Goal: Communication & Community: Ask a question

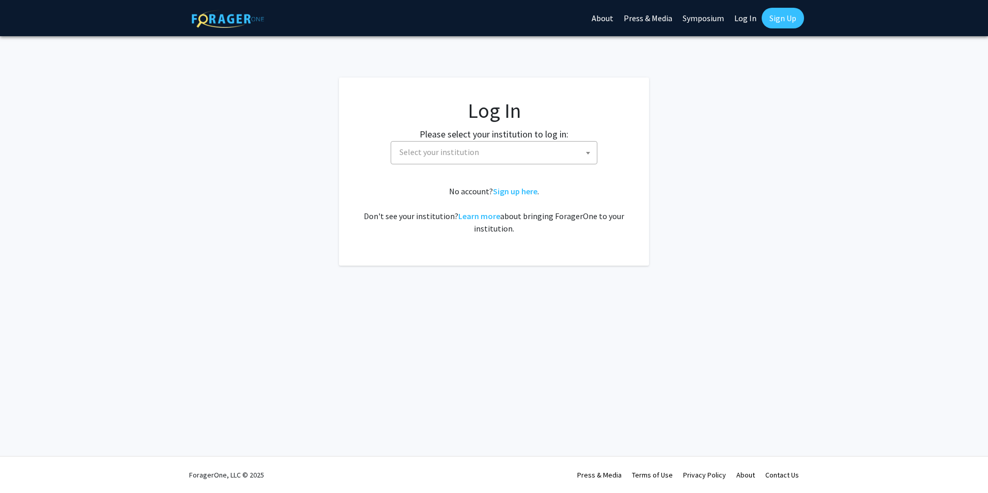
click at [506, 159] on span "Select your institution" at bounding box center [496, 152] width 202 height 21
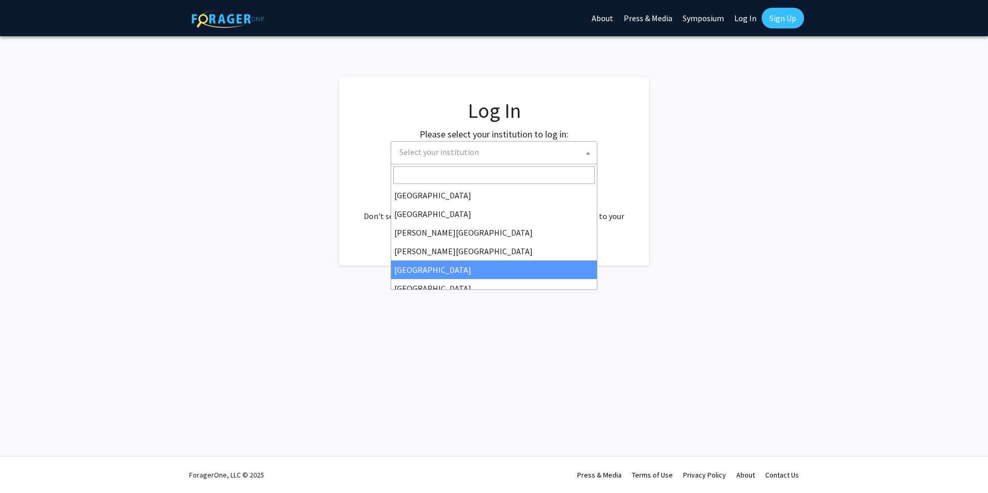
select select "6"
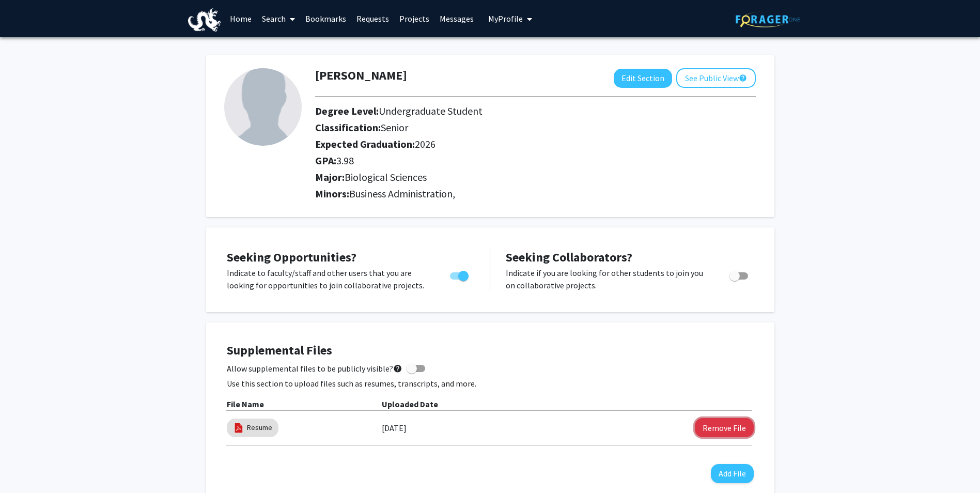
drag, startPoint x: 732, startPoint y: 427, endPoint x: 195, endPoint y: 467, distance: 538.9
click at [238, 484] on div "Supplemental Files Allow supplemental files to be publicly visible? help Use th…" at bounding box center [491, 413] width 548 height 161
click at [245, 424] on mat-chip "Resume" at bounding box center [253, 428] width 52 height 19
click at [259, 428] on link "Resume" at bounding box center [259, 427] width 25 height 11
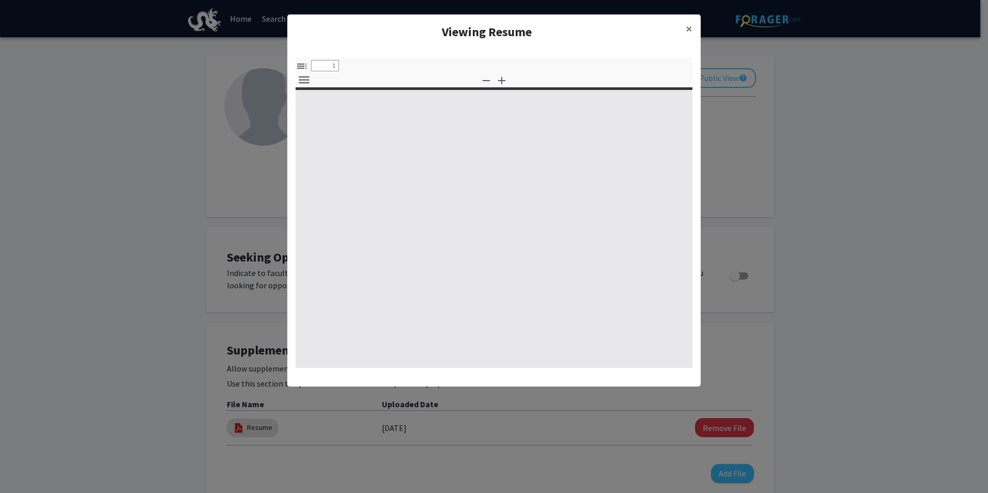
select select "custom"
type input "0"
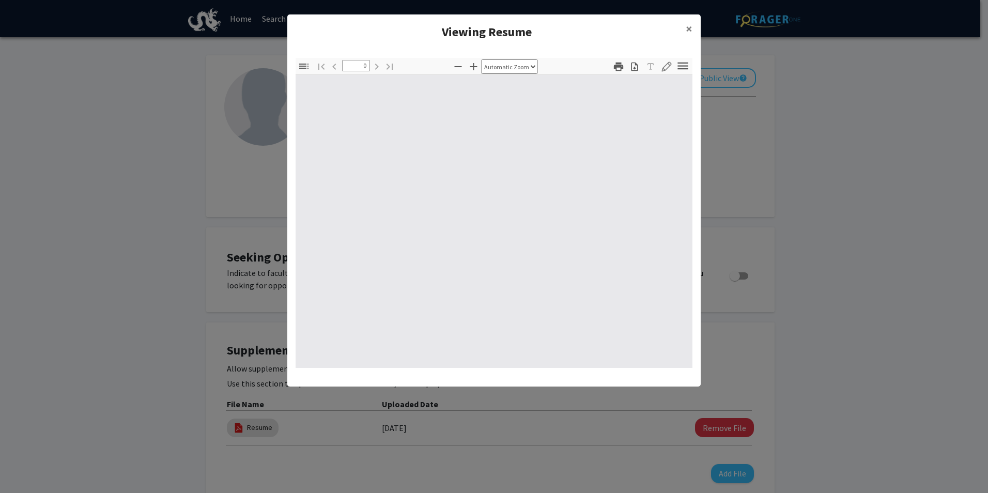
select select "custom"
type input "1"
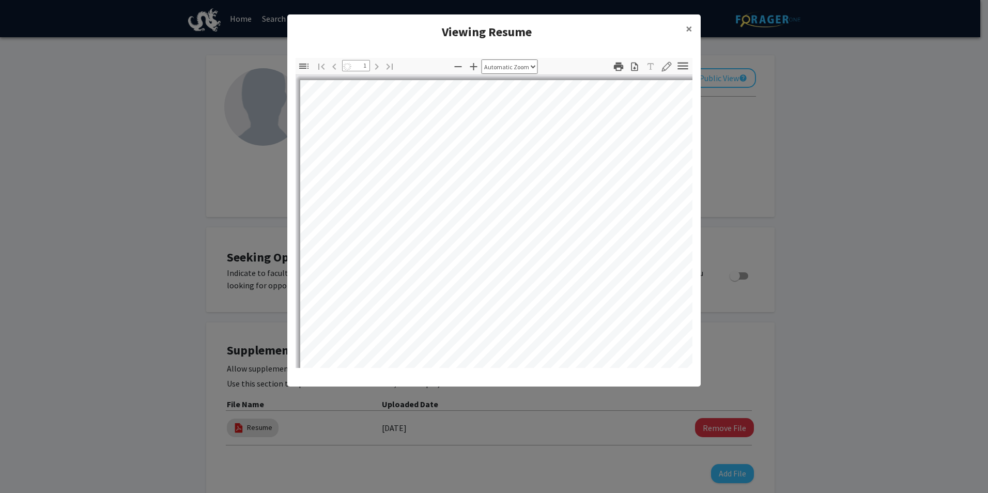
select select "auto"
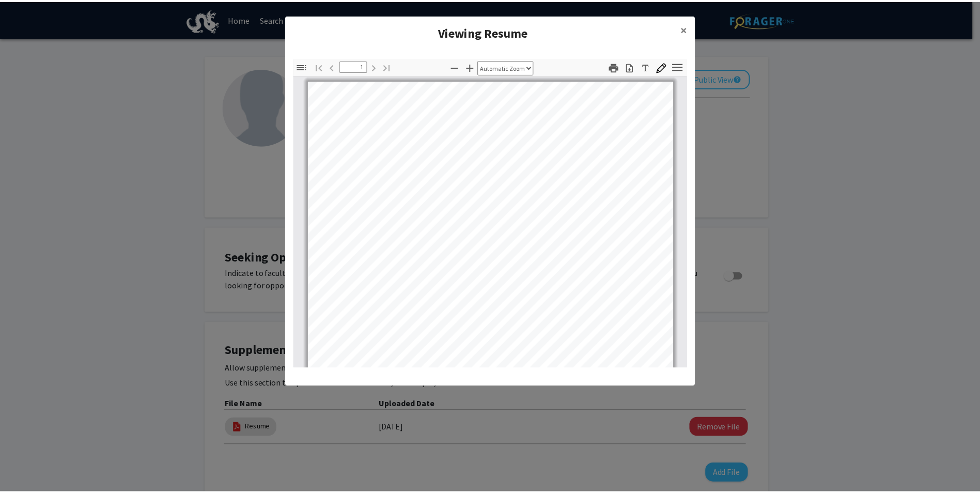
scroll to position [194, 0]
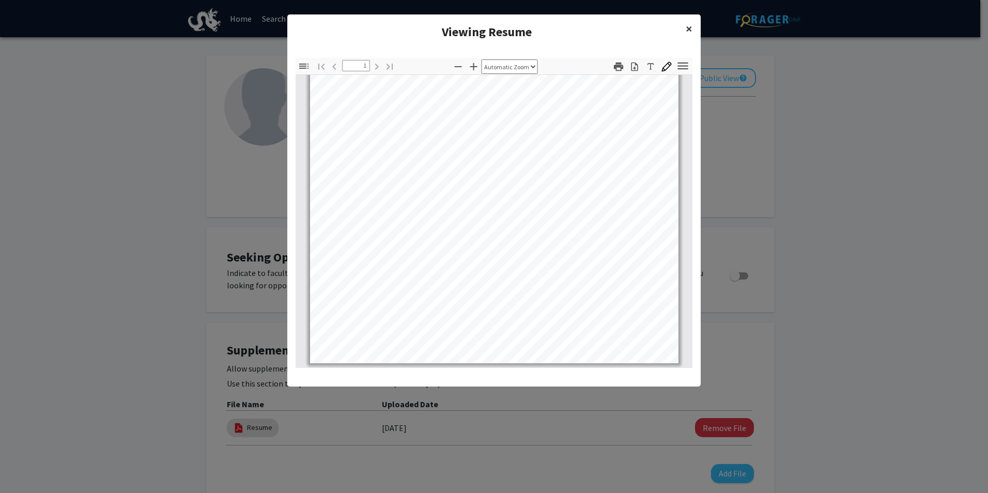
click at [687, 27] on span "×" at bounding box center [689, 29] width 7 height 16
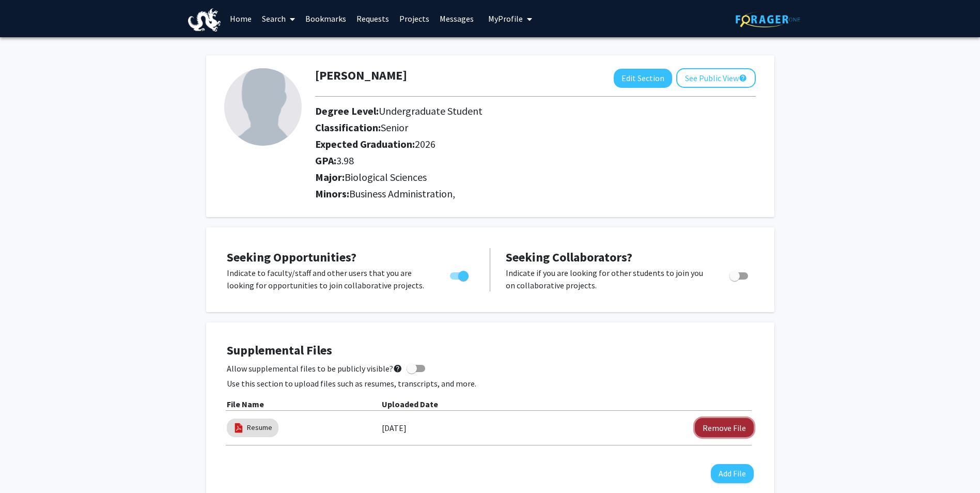
click at [725, 431] on button "Remove File" at bounding box center [724, 427] width 59 height 19
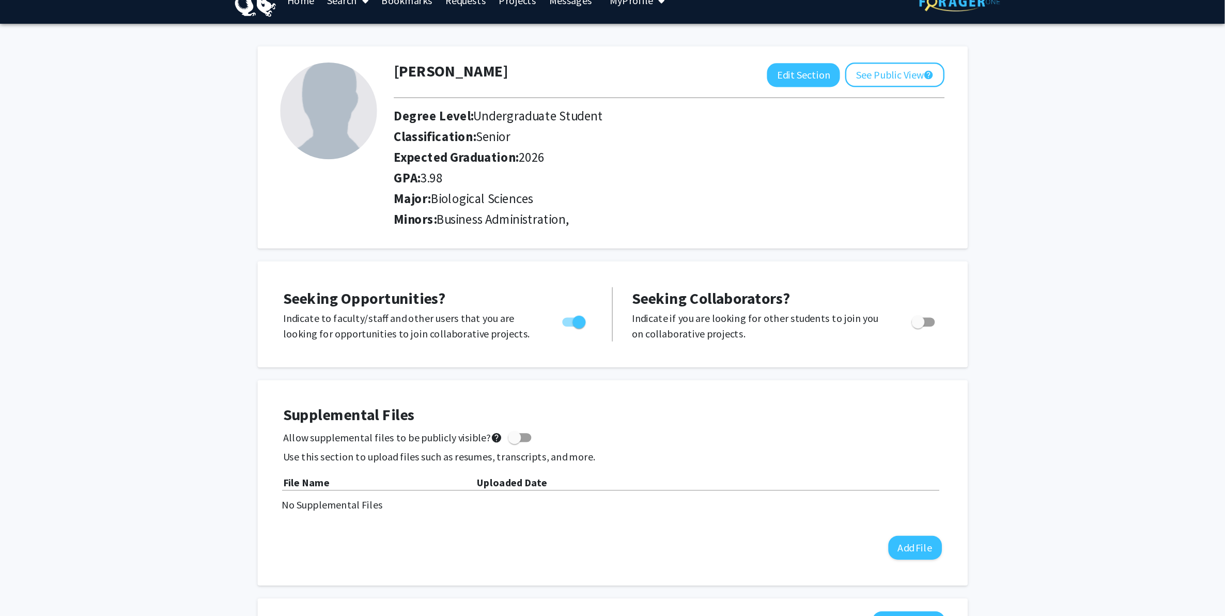
scroll to position [0, 0]
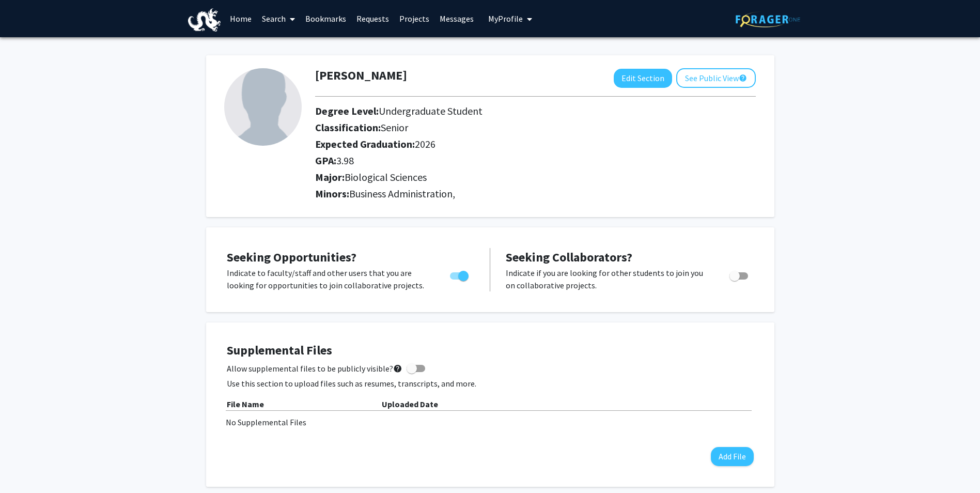
click at [333, 29] on link "Bookmarks" at bounding box center [325, 19] width 51 height 36
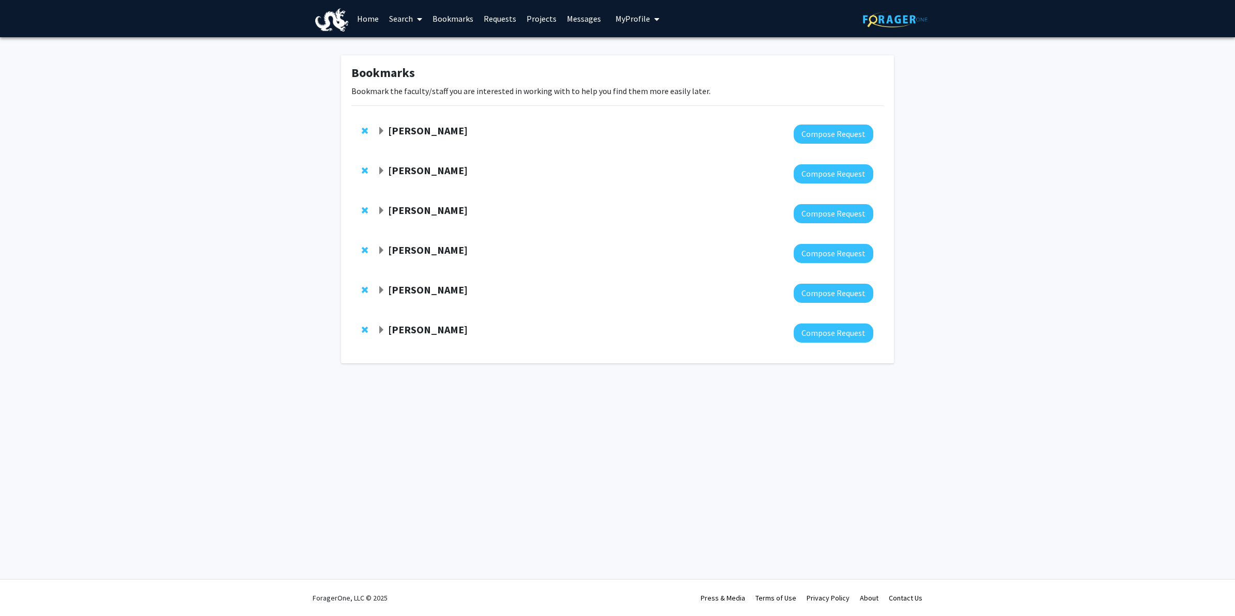
click at [380, 210] on span "Expand Sean O'Donnell Bookmark" at bounding box center [381, 211] width 8 height 8
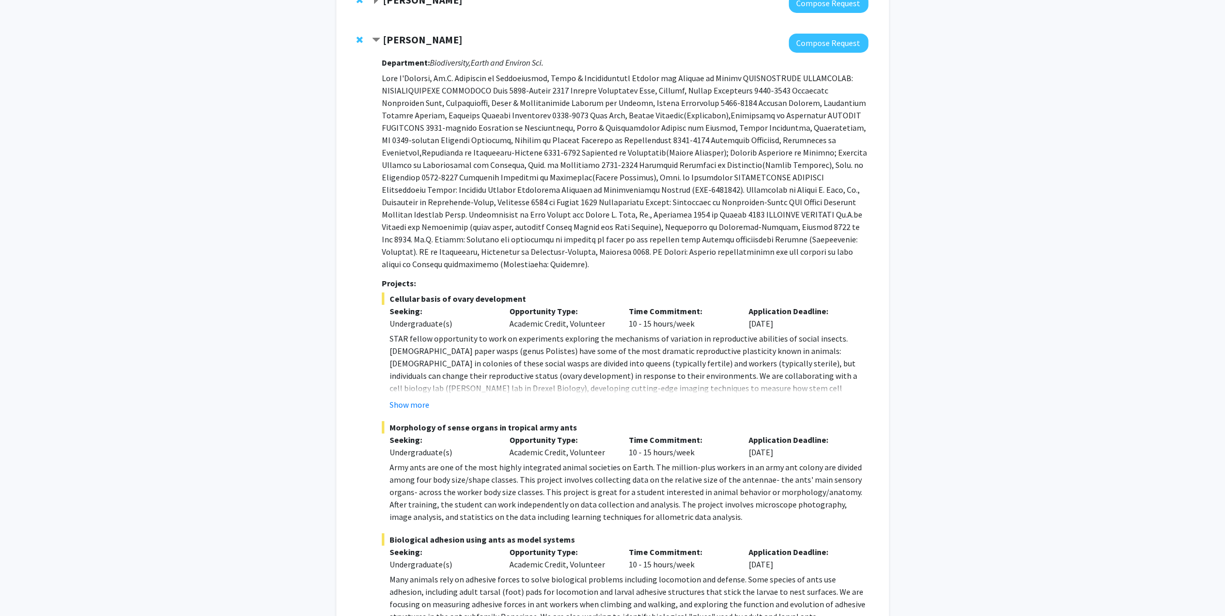
scroll to position [194, 0]
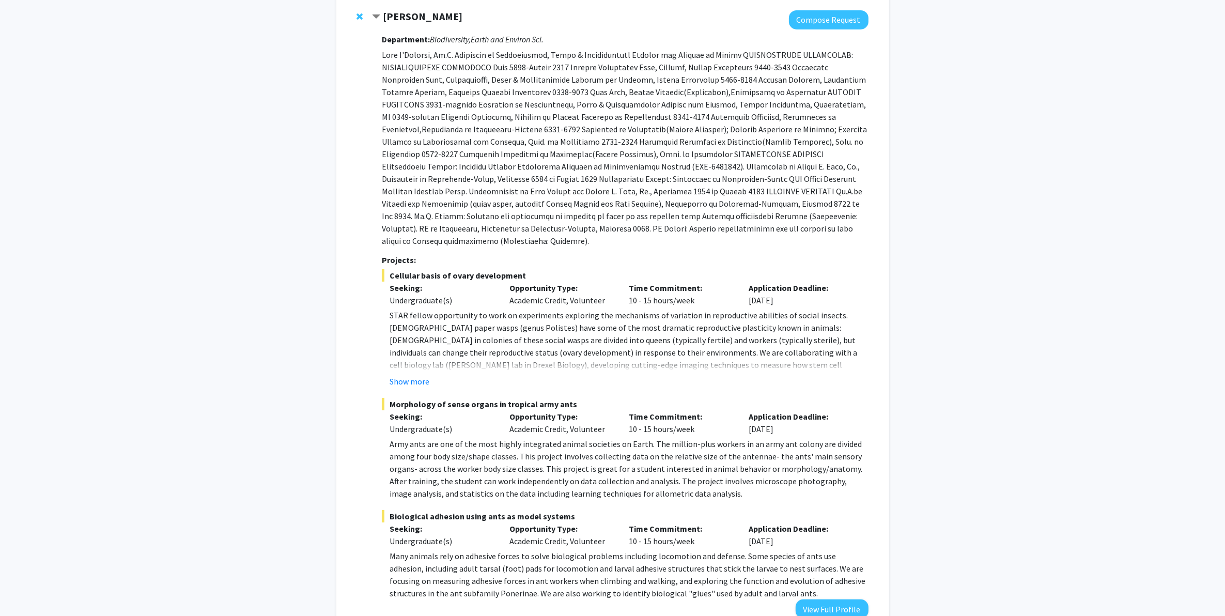
click at [375, 16] on span "Contract Sean O'Donnell Bookmark" at bounding box center [376, 17] width 8 height 8
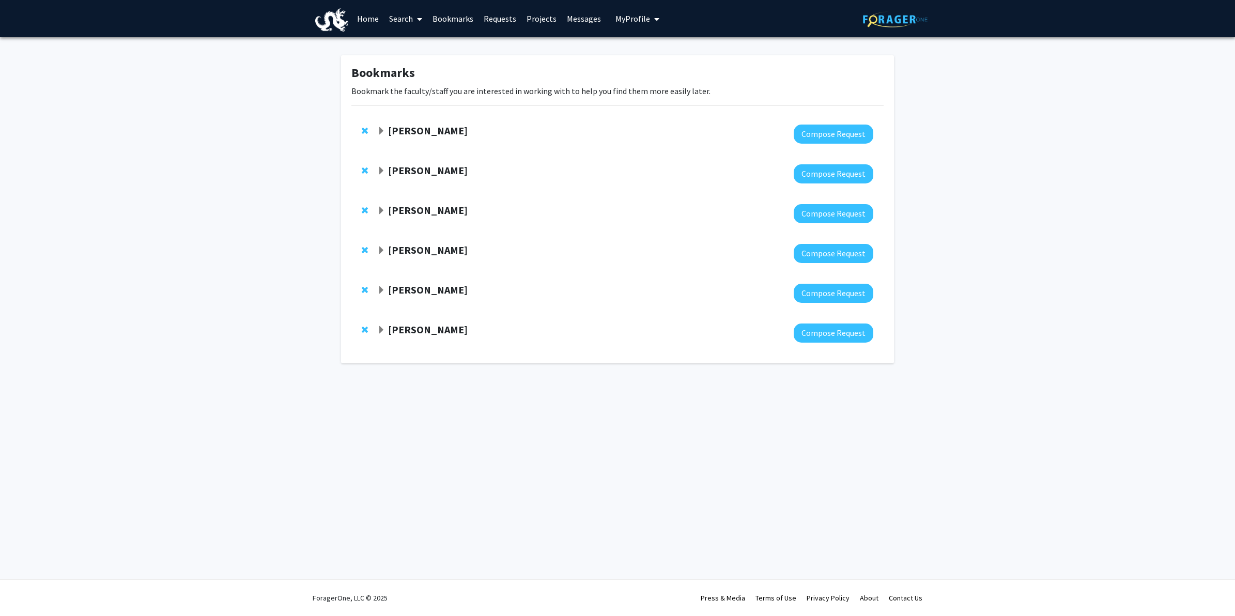
click at [380, 169] on span "Expand Joris Beld Bookmark" at bounding box center [381, 171] width 8 height 8
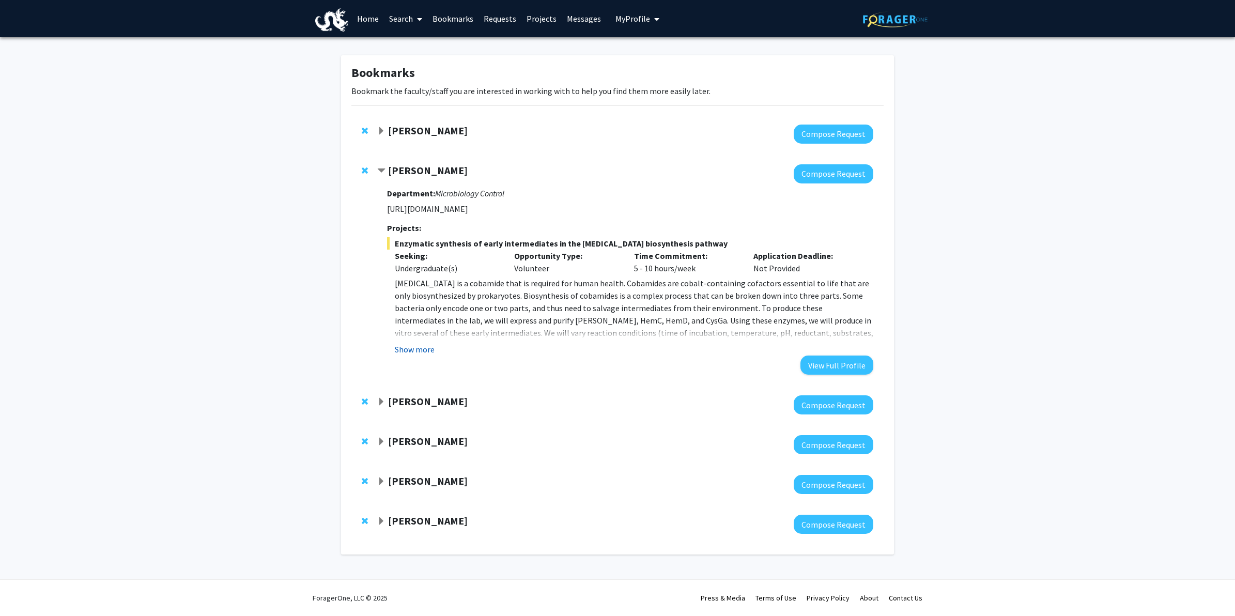
click at [415, 345] on button "Show more" at bounding box center [415, 349] width 40 height 12
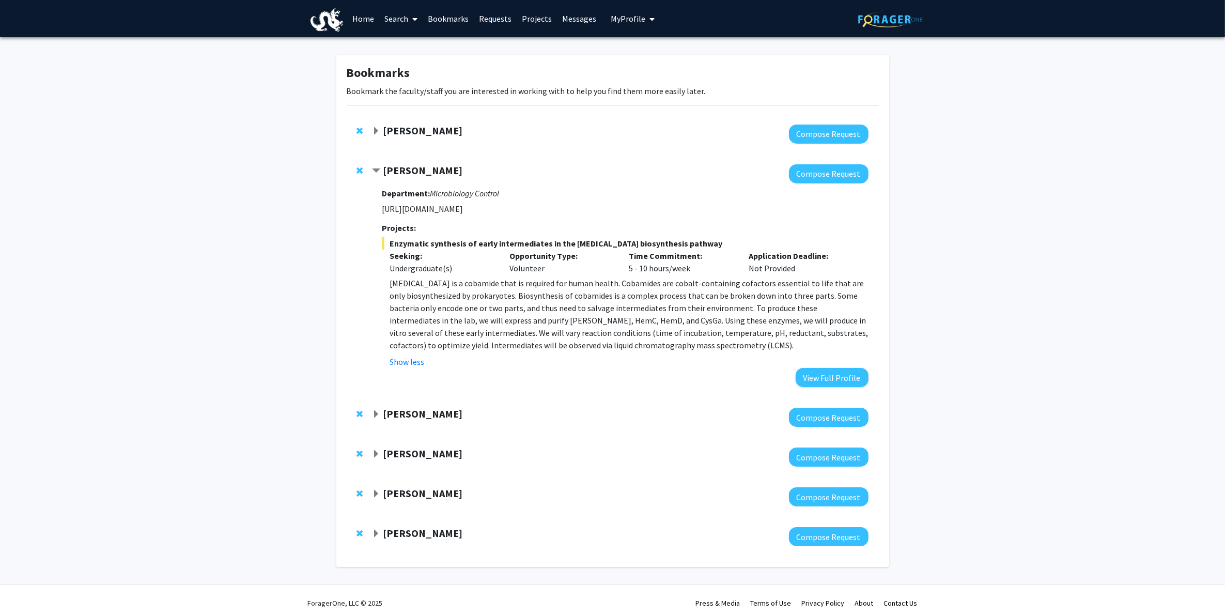
scroll to position [4, 0]
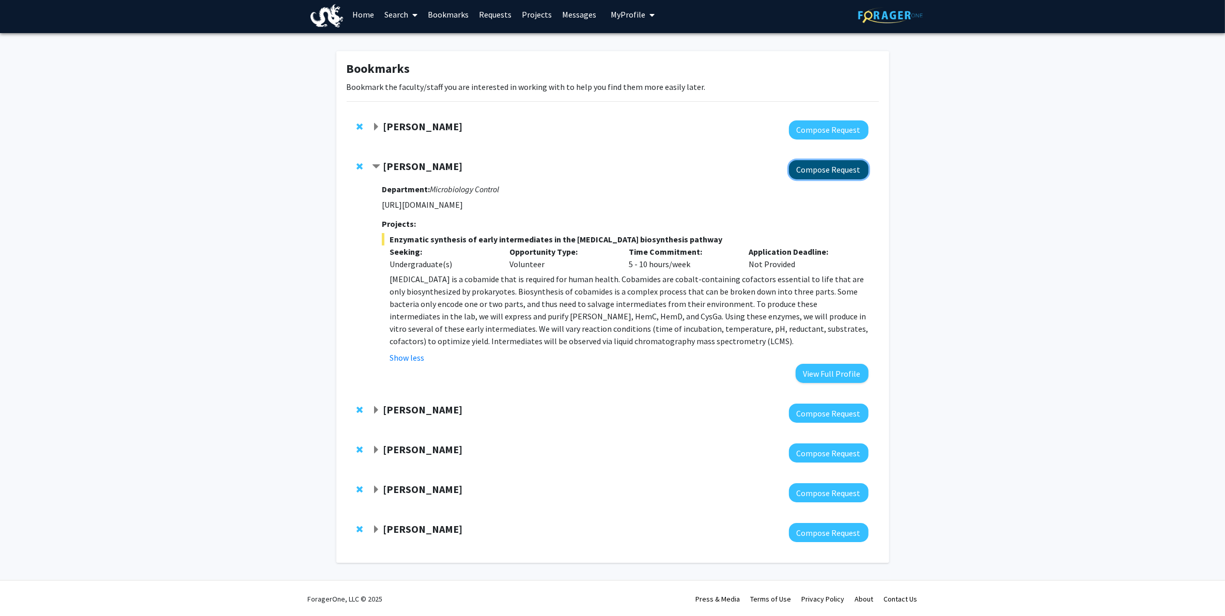
click at [796, 176] on button "Compose Request" at bounding box center [829, 169] width 80 height 19
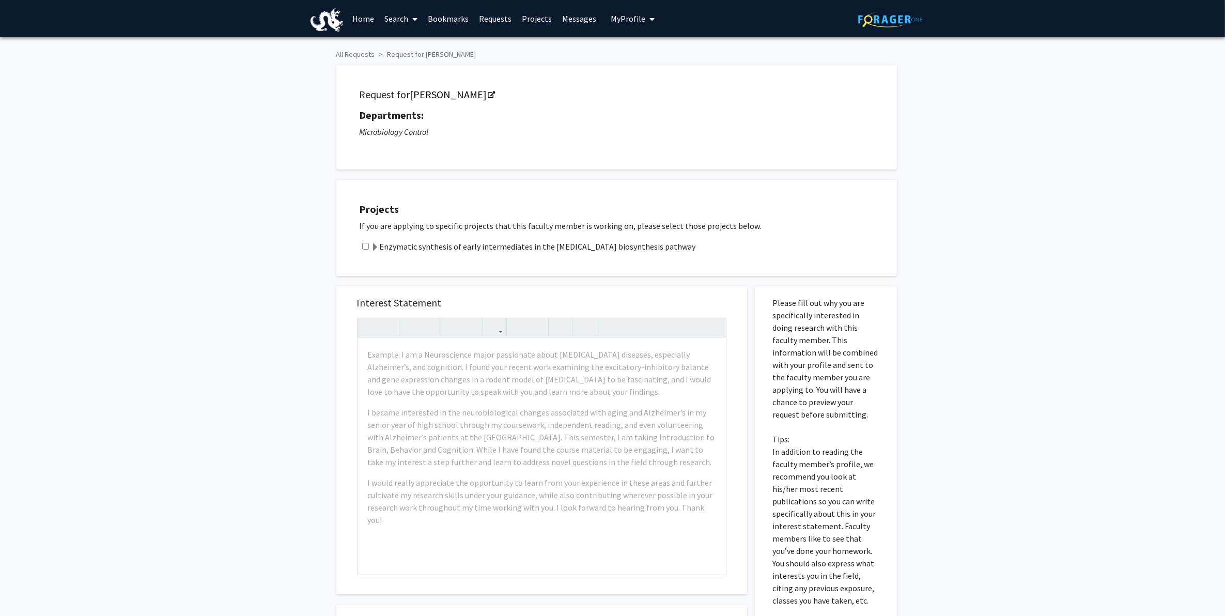
click at [377, 244] on span at bounding box center [376, 247] width 8 height 8
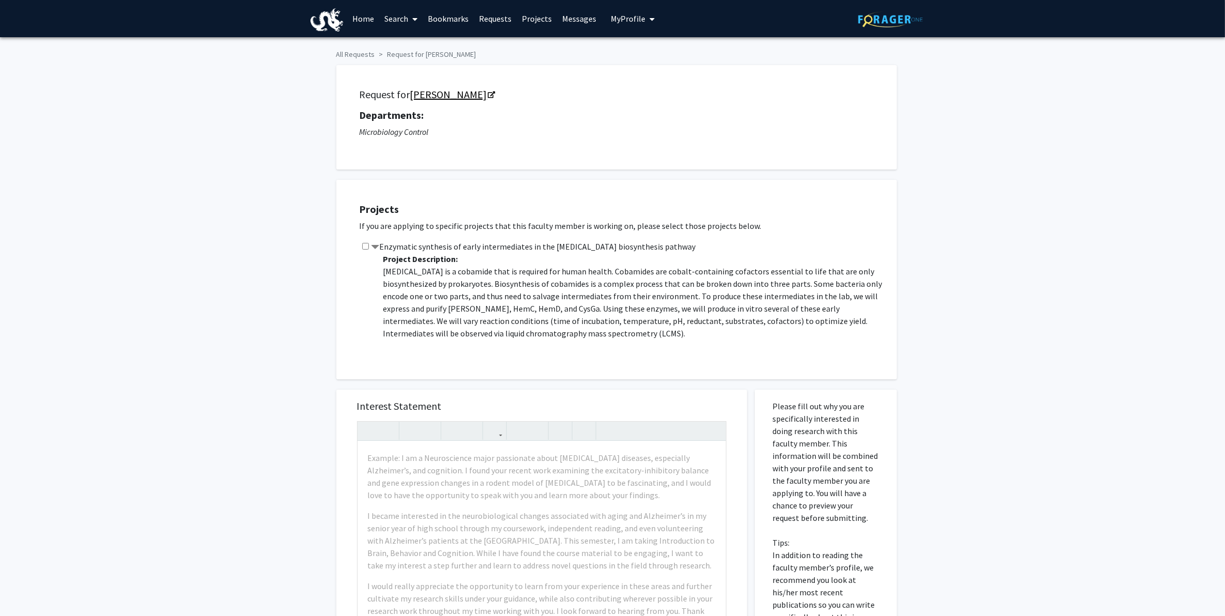
click at [438, 91] on link "[PERSON_NAME]" at bounding box center [452, 94] width 84 height 13
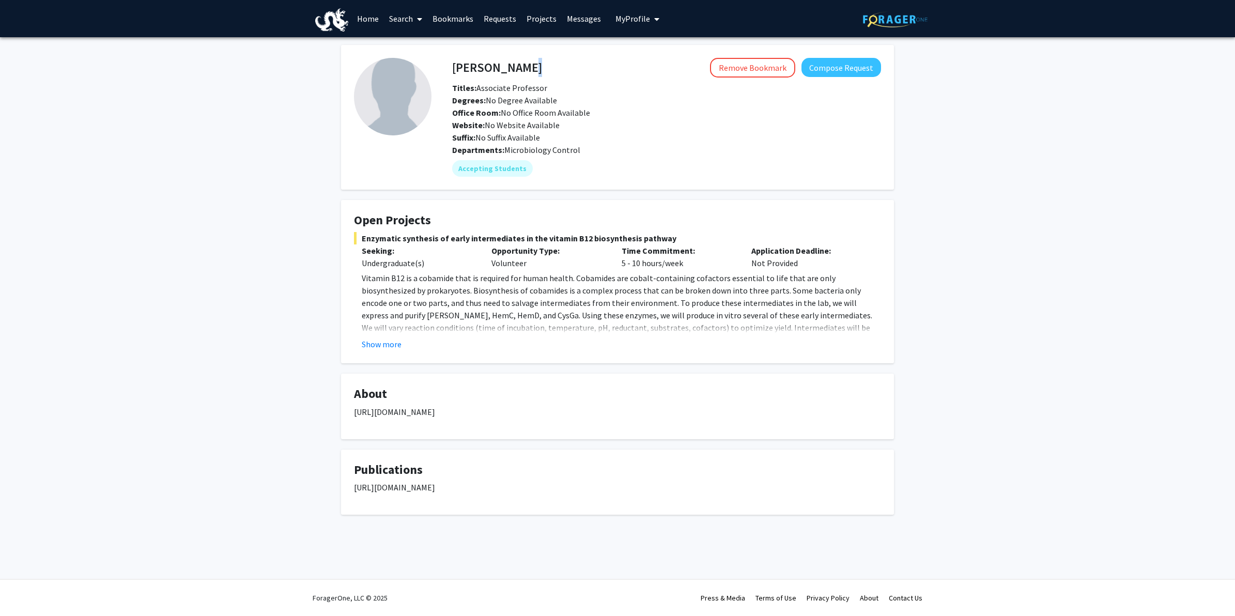
drag, startPoint x: 451, startPoint y: 71, endPoint x: 505, endPoint y: 75, distance: 54.4
click at [511, 75] on div "Joris Beld Remove Bookmark Compose Request" at bounding box center [666, 68] width 444 height 20
drag, startPoint x: 504, startPoint y: 71, endPoint x: 446, endPoint y: 74, distance: 58.4
click at [446, 74] on div "Joris Beld Remove Bookmark Compose Request" at bounding box center [666, 68] width 444 height 20
drag, startPoint x: 452, startPoint y: 70, endPoint x: 513, endPoint y: 68, distance: 61.0
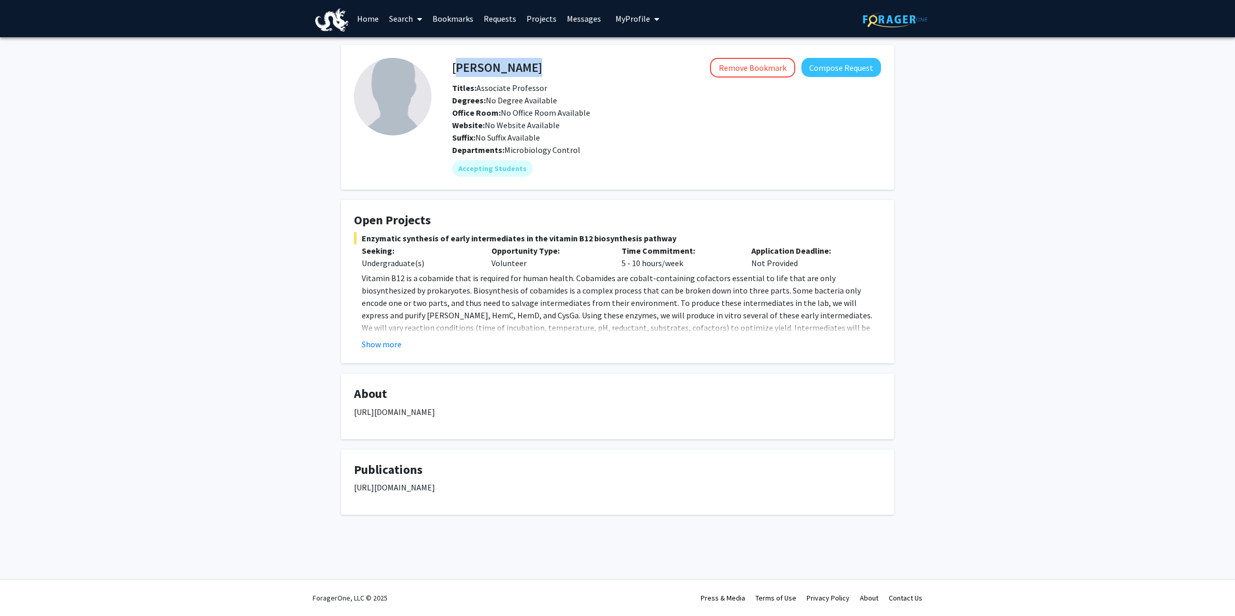
click at [513, 68] on div "Joris Beld Remove Bookmark Compose Request" at bounding box center [666, 68] width 444 height 20
click at [917, 212] on div "Joris Beld Remove Bookmark Compose Request Titles: Associate Professor Degrees:…" at bounding box center [617, 292] width 1235 height 511
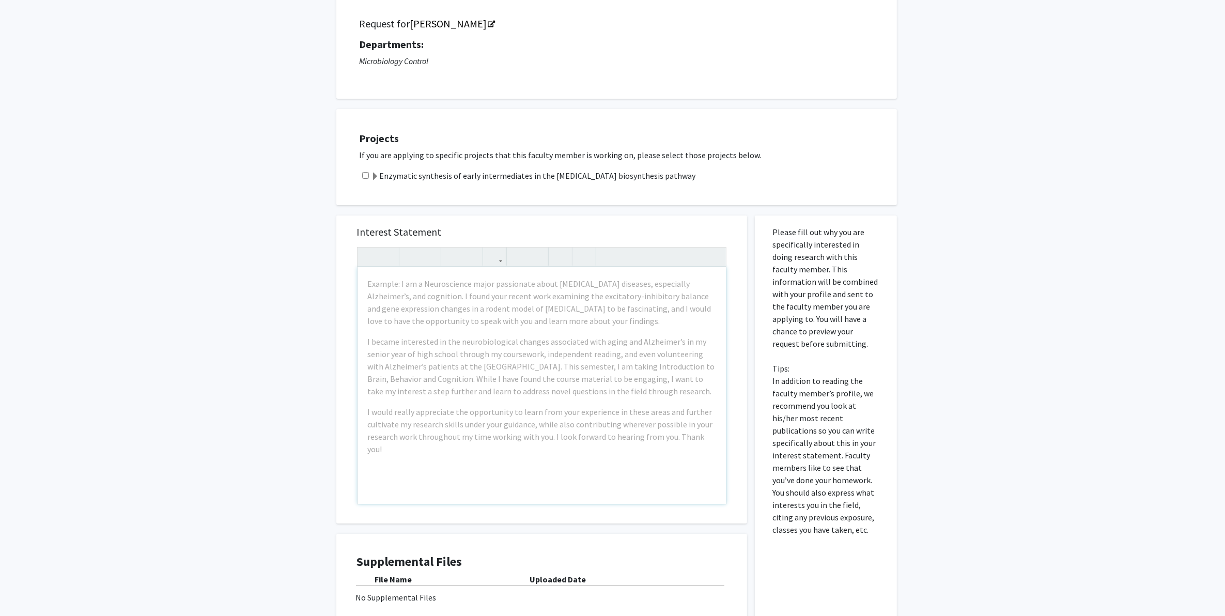
scroll to position [181, 0]
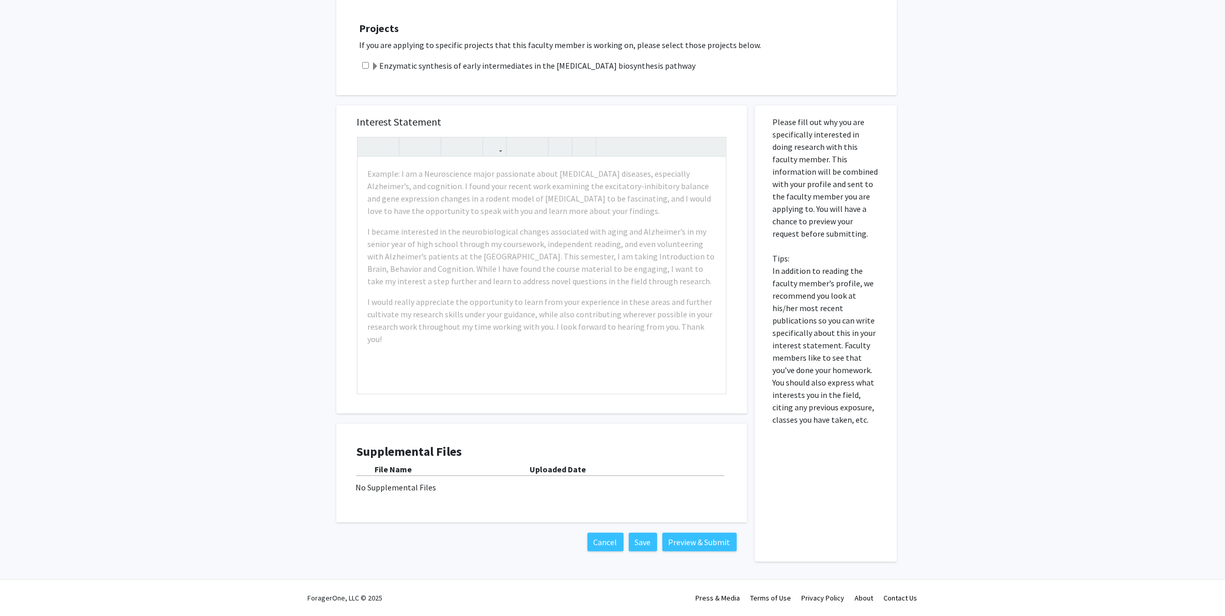
click at [446, 65] on label "Enzymatic synthesis of early intermediates in the [MEDICAL_DATA] biosynthesis p…" at bounding box center [534, 65] width 325 height 12
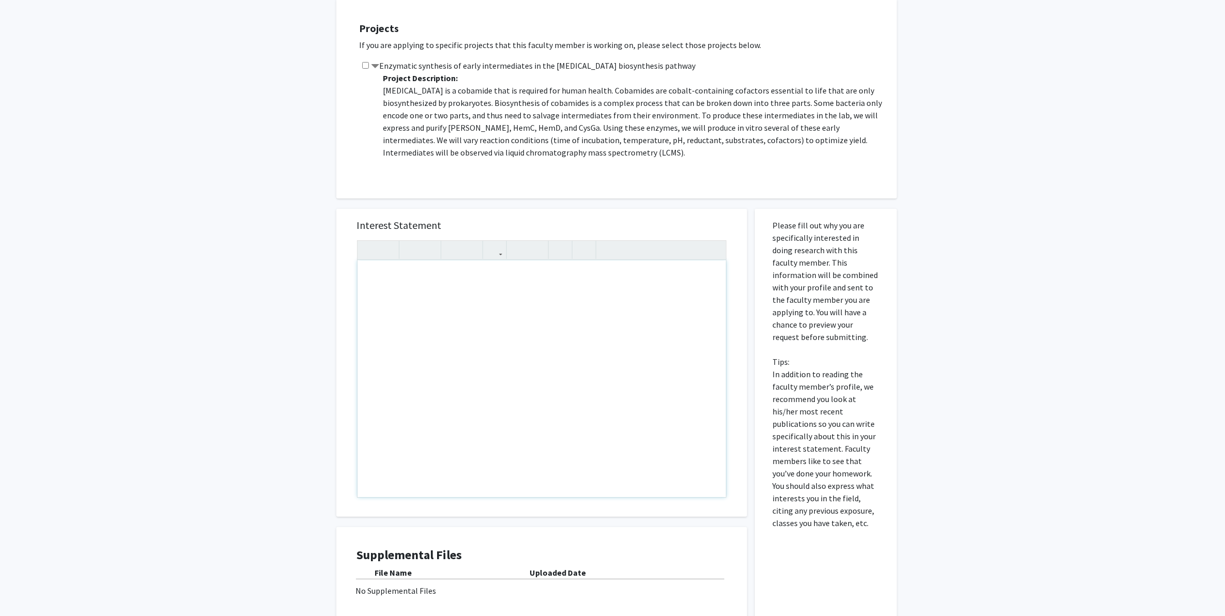
click at [526, 399] on div "Note to users with screen readers: Please press Alt+0 or Option+0 to deactivate…" at bounding box center [542, 378] width 368 height 237
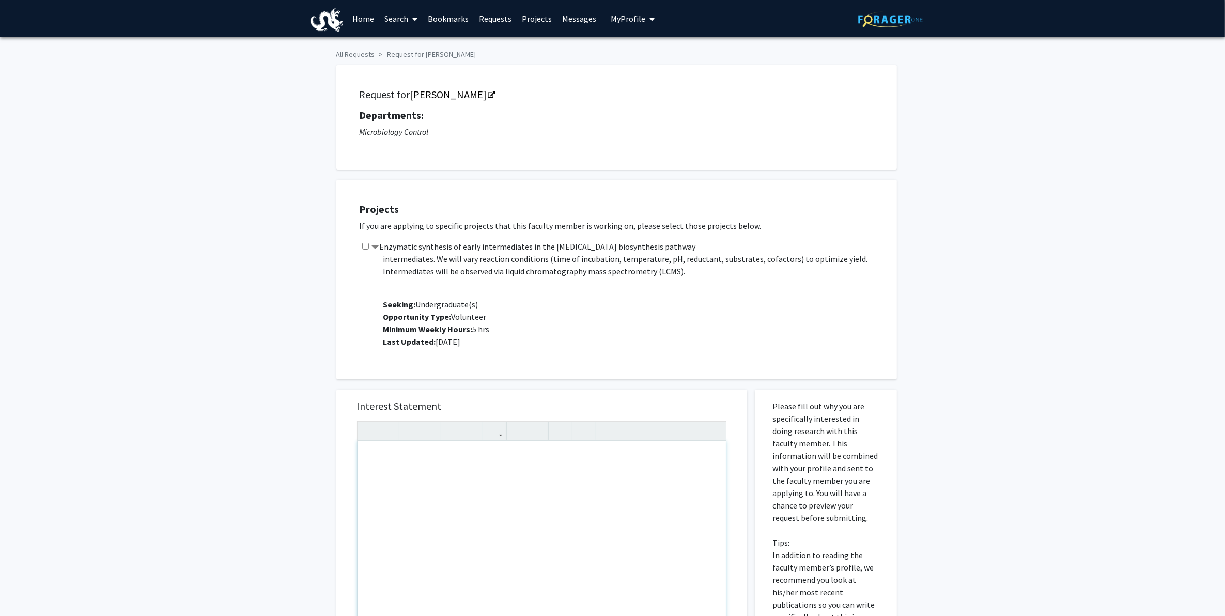
scroll to position [0, 0]
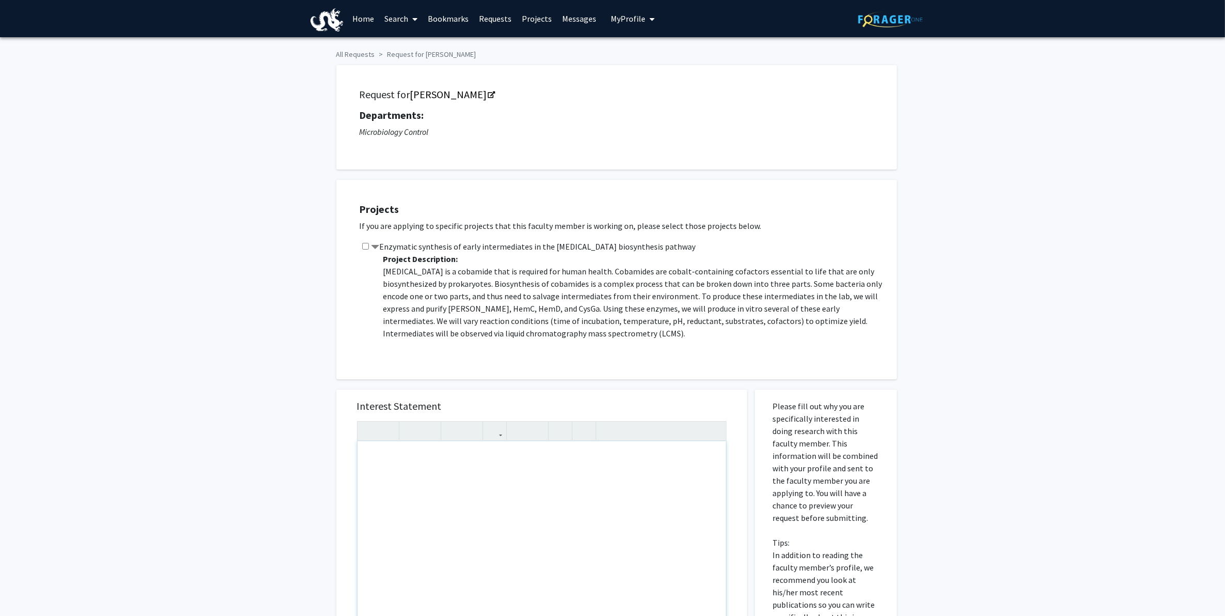
click at [640, 529] on div "Note to users with screen readers: Please press Alt+0 or Option+0 to deactivate…" at bounding box center [542, 559] width 368 height 237
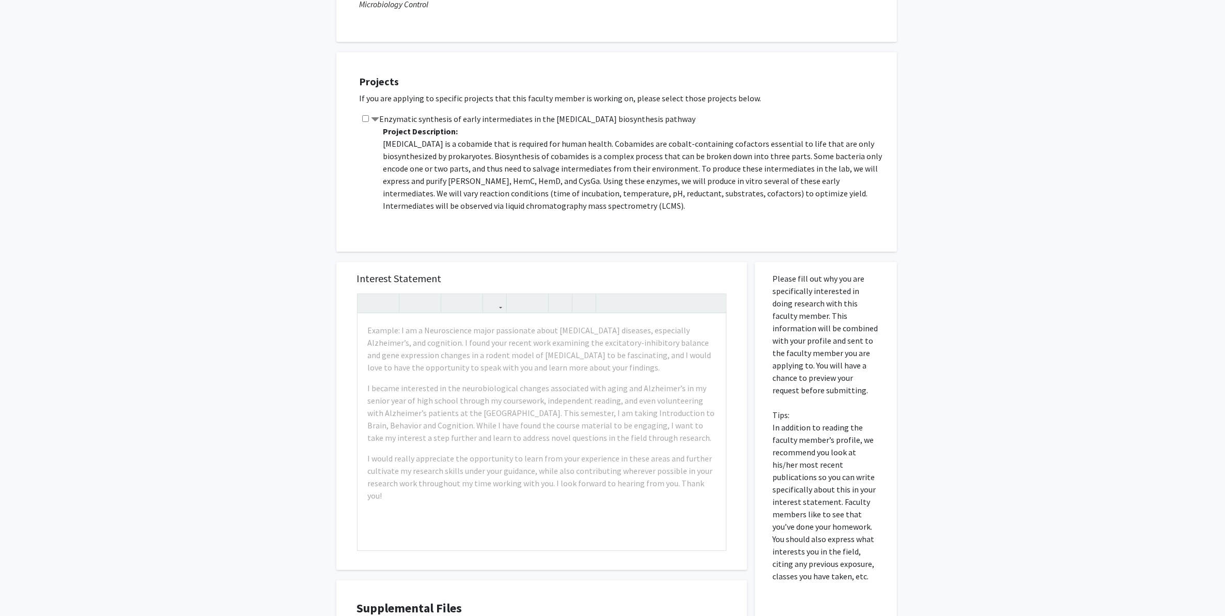
scroll to position [129, 0]
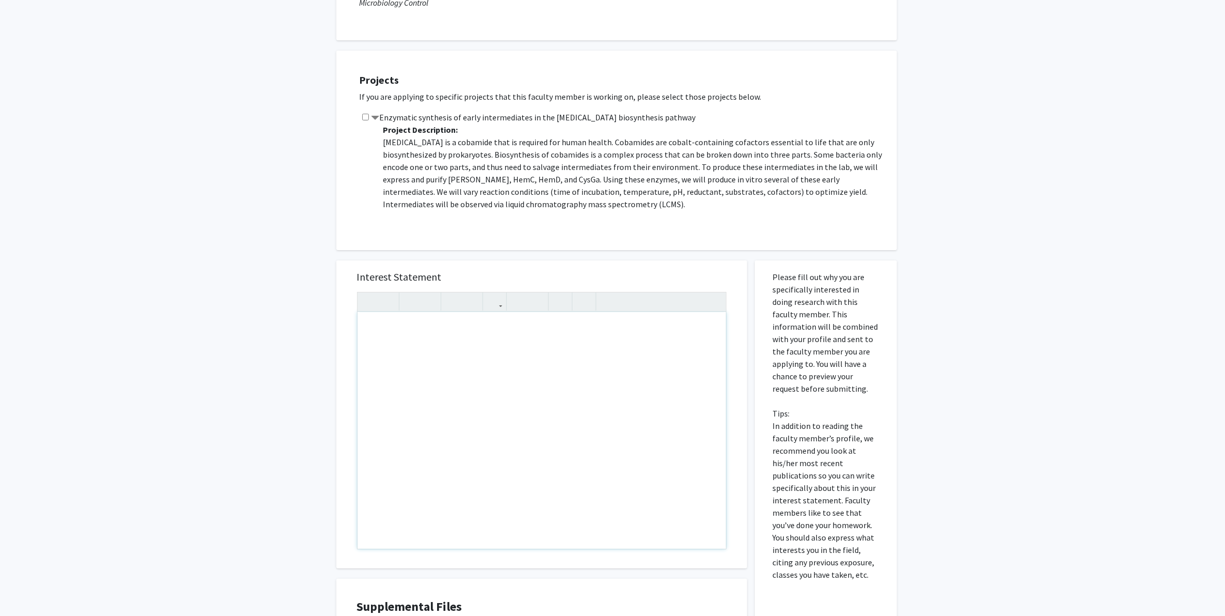
click at [1072, 423] on div "All Requests Request for Joris Beld Request for Joris Beld Departments: Microbi…" at bounding box center [612, 324] width 1225 height 832
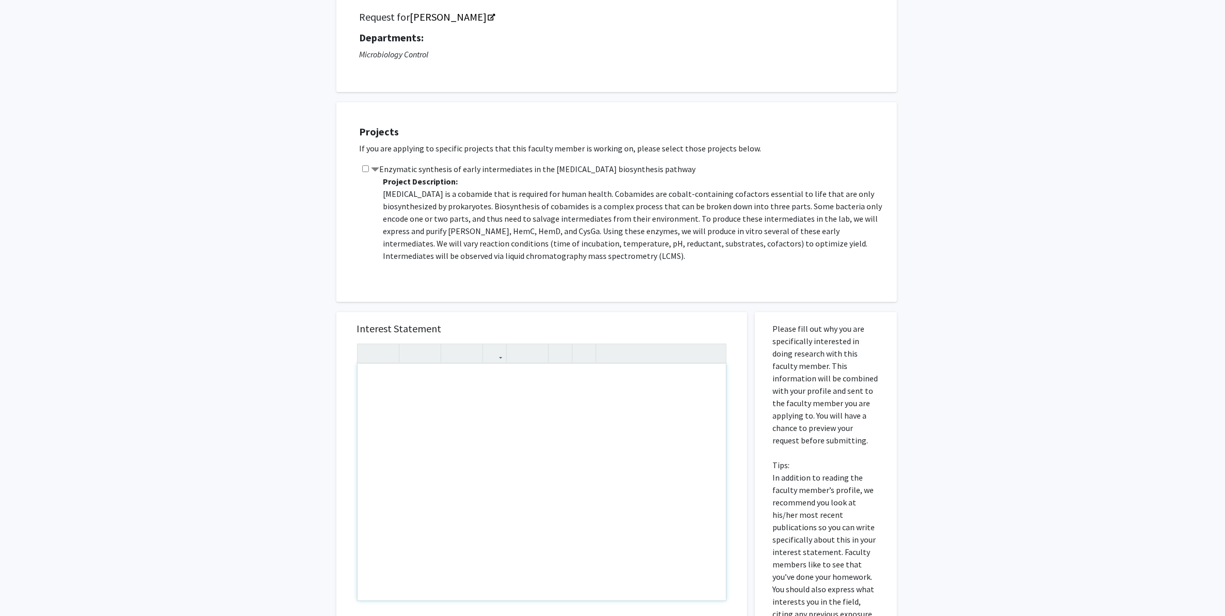
scroll to position [0, 0]
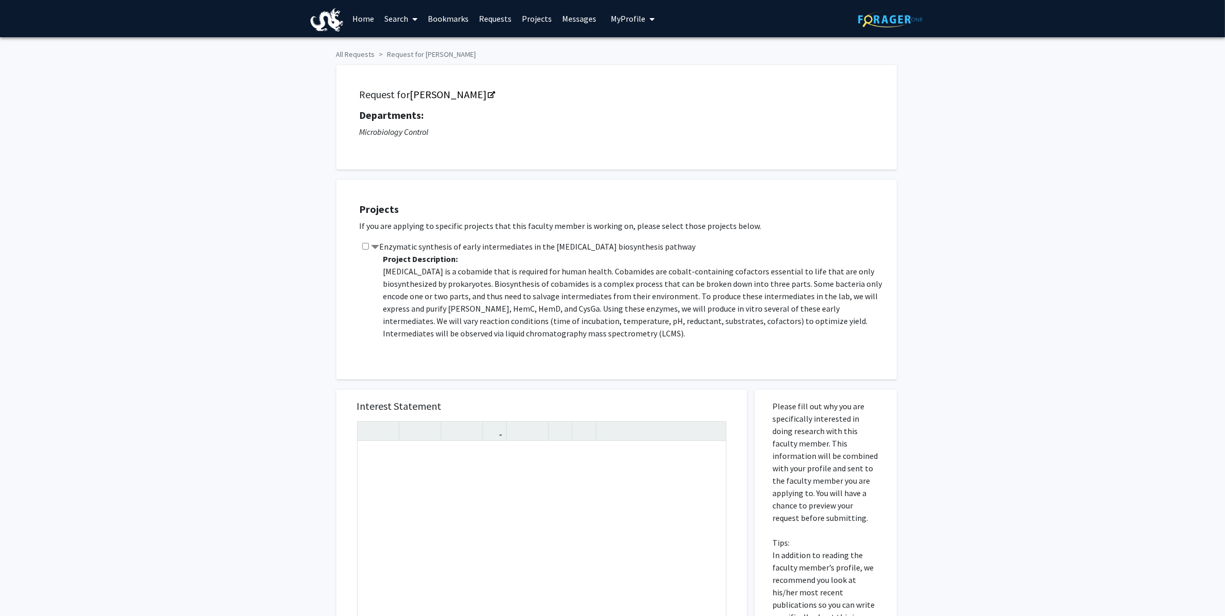
click at [245, 363] on div "All Requests Request for Joris Beld Request for Joris Beld Departments: Microbi…" at bounding box center [612, 453] width 1225 height 832
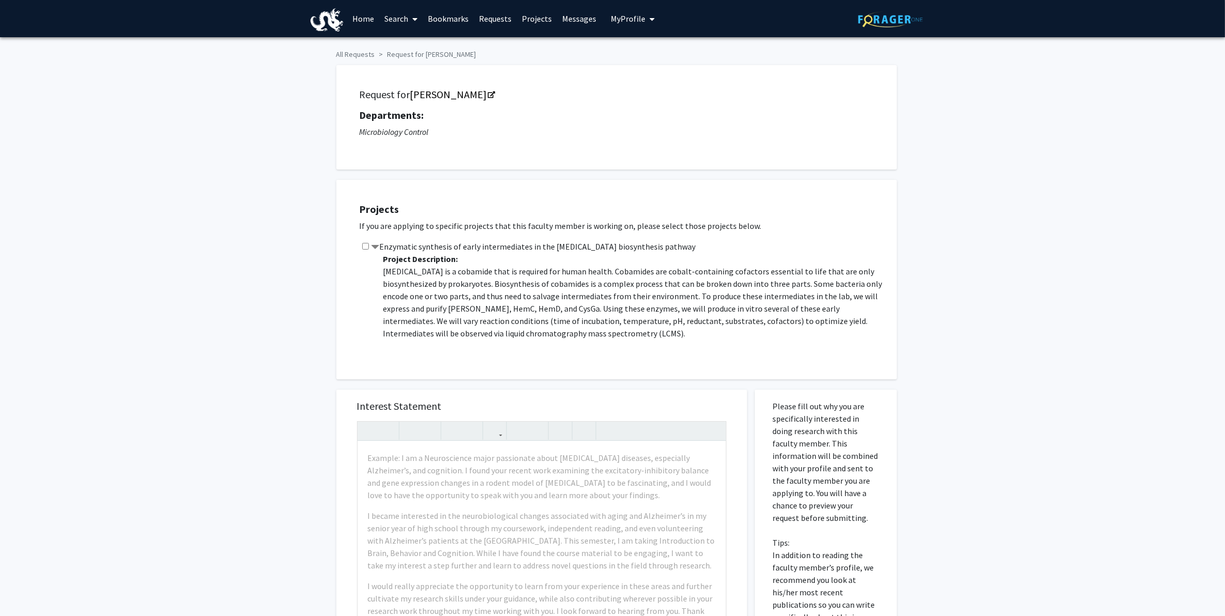
click at [489, 19] on link "Requests" at bounding box center [495, 19] width 43 height 36
click at [441, 16] on link "Bookmarks" at bounding box center [448, 19] width 51 height 36
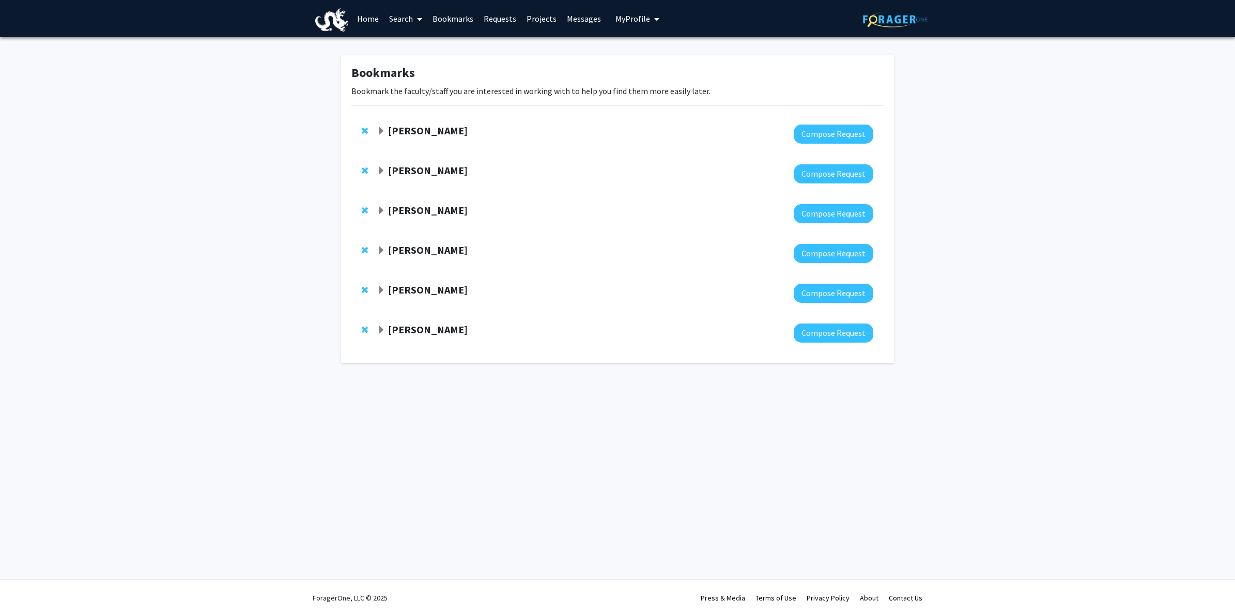
click at [378, 208] on span "Expand Sean O'Donnell Bookmark" at bounding box center [381, 211] width 8 height 8
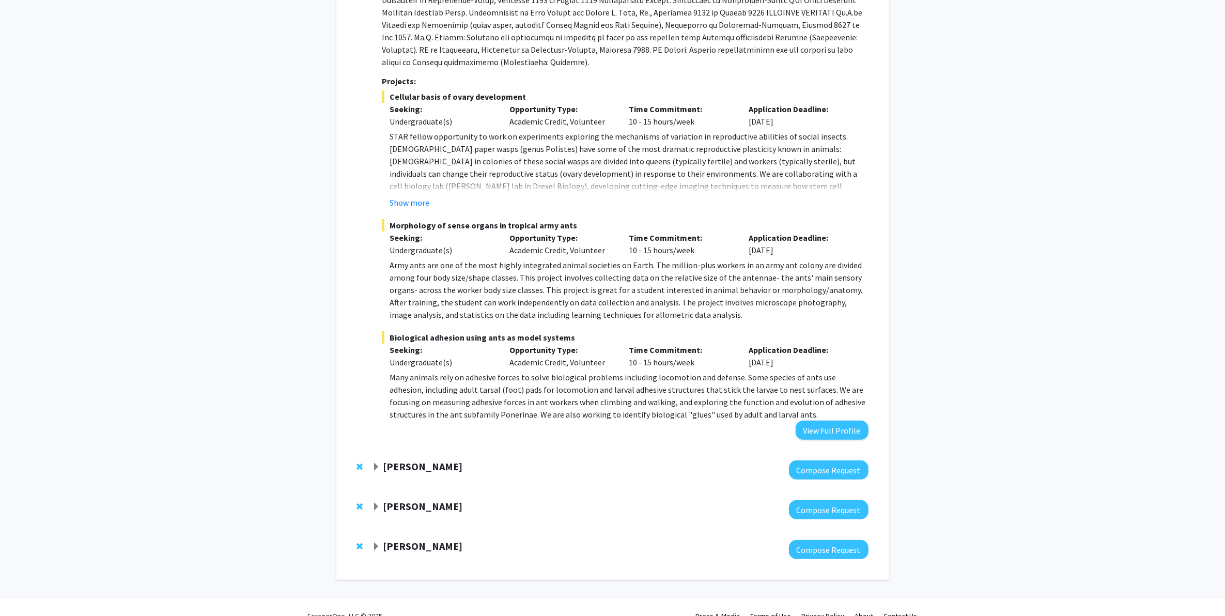
scroll to position [378, 0]
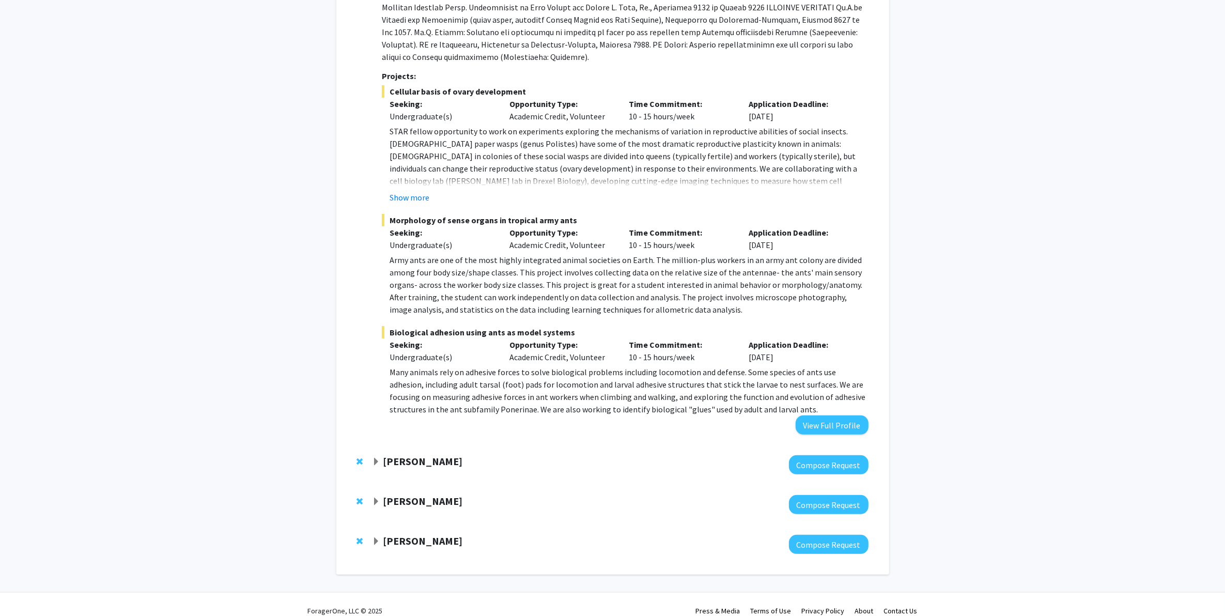
click at [389, 455] on strong "Meghan Smith" at bounding box center [423, 461] width 80 height 13
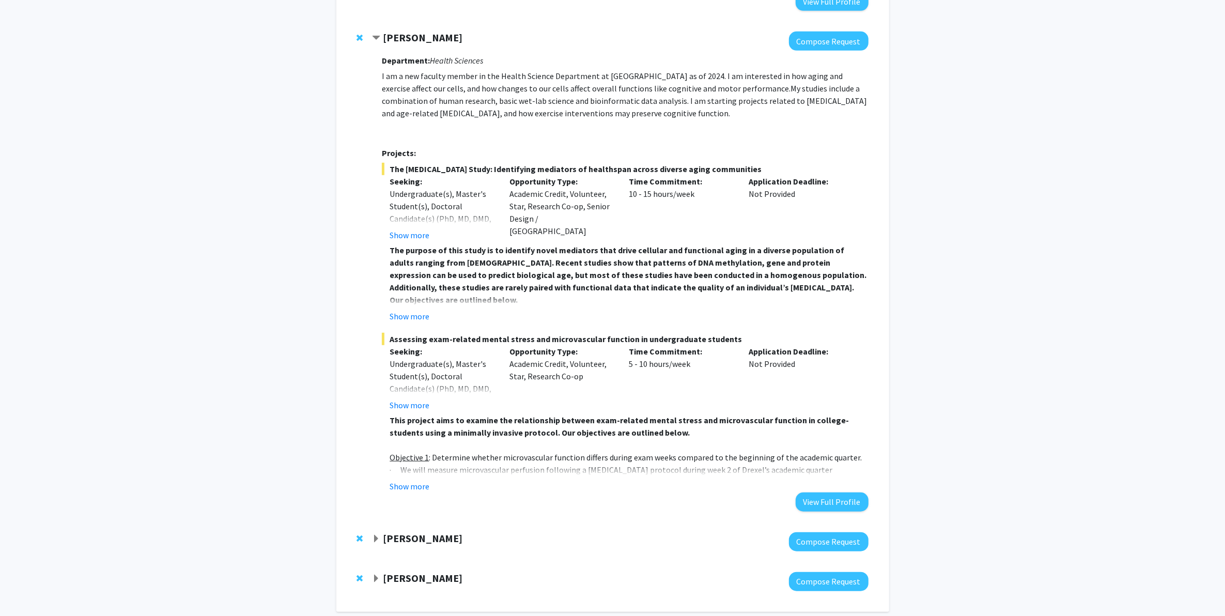
scroll to position [830, 0]
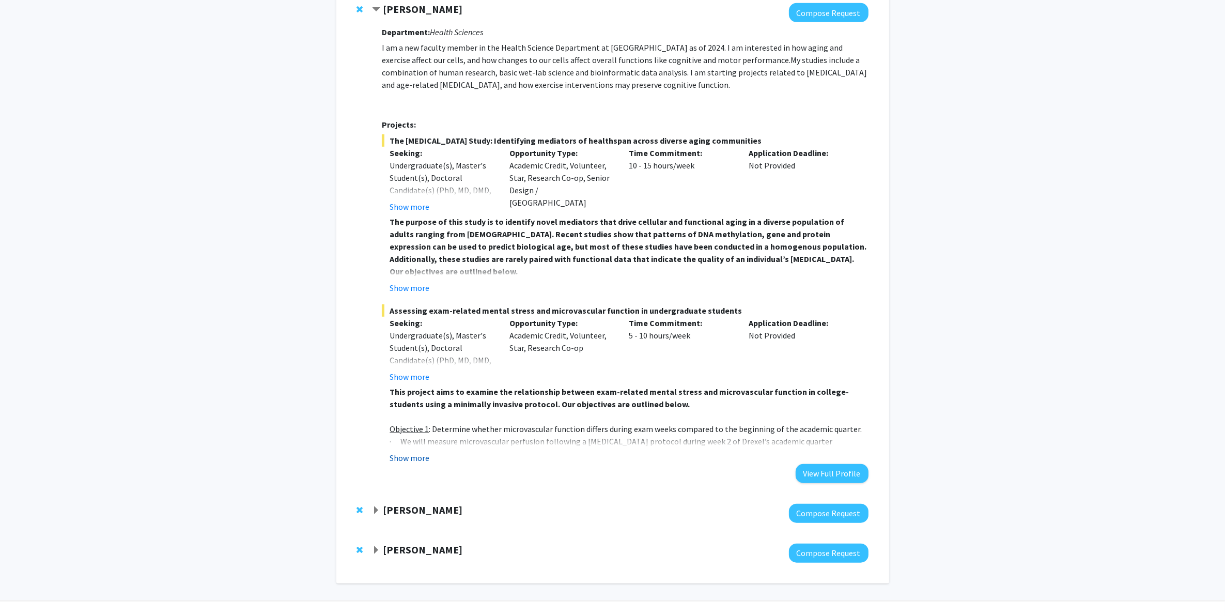
click at [412, 452] on button "Show more" at bounding box center [410, 458] width 40 height 12
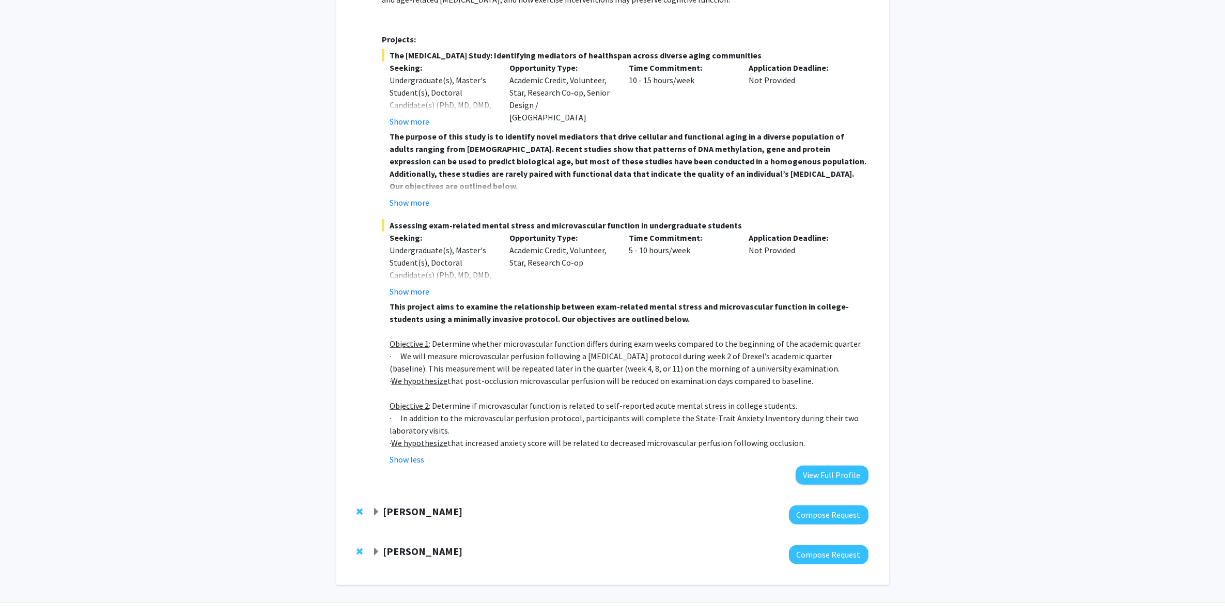
scroll to position [925, 0]
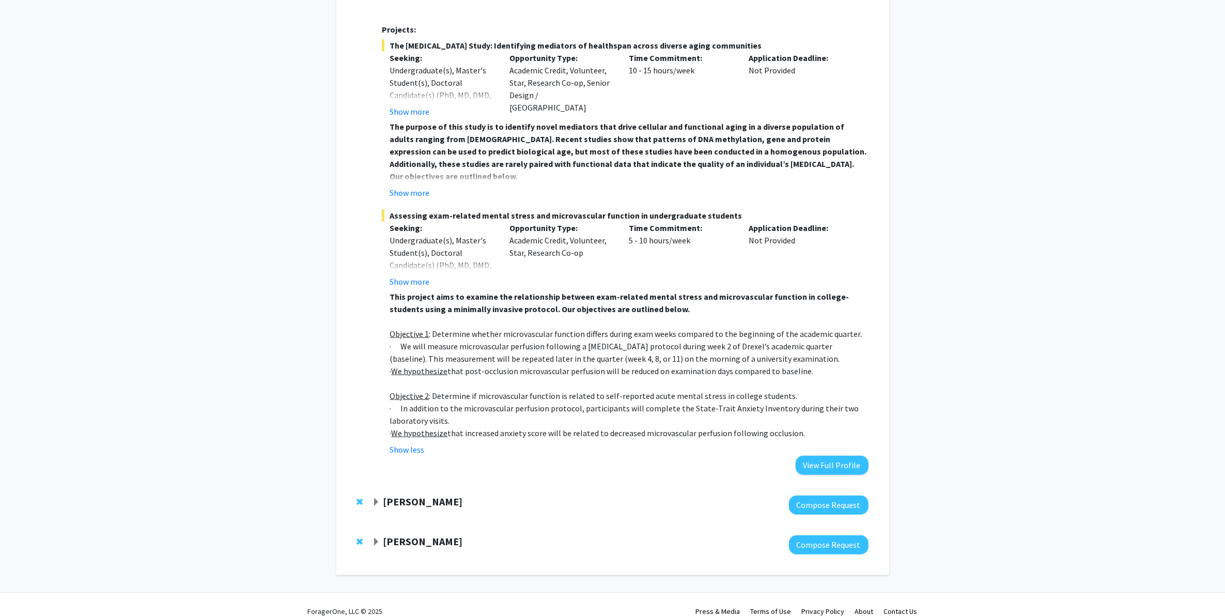
drag, startPoint x: 431, startPoint y: 482, endPoint x: 428, endPoint y: 487, distance: 6.3
click at [430, 495] on strong "Ben Binder-Markey" at bounding box center [423, 501] width 80 height 13
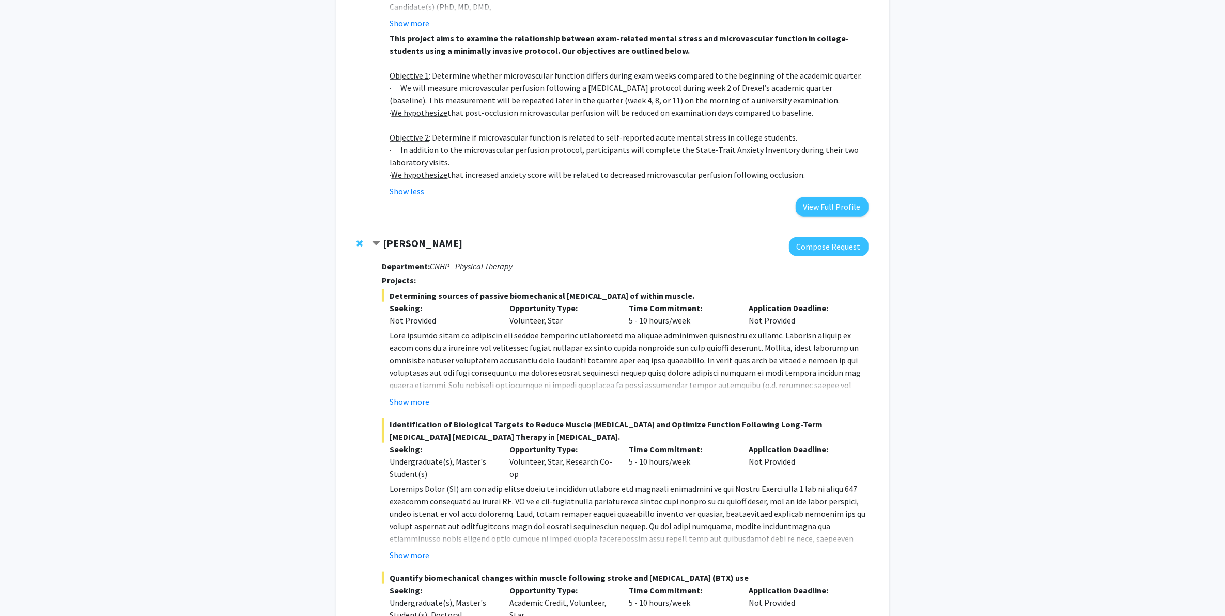
click at [464, 349] on p at bounding box center [629, 385] width 478 height 112
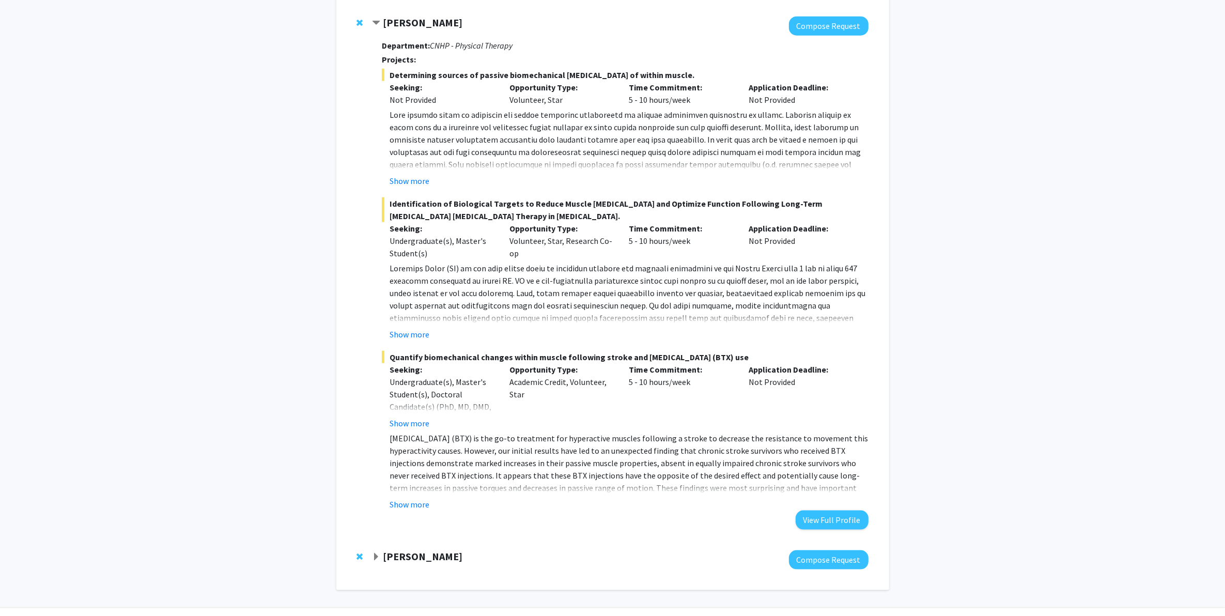
scroll to position [1419, 0]
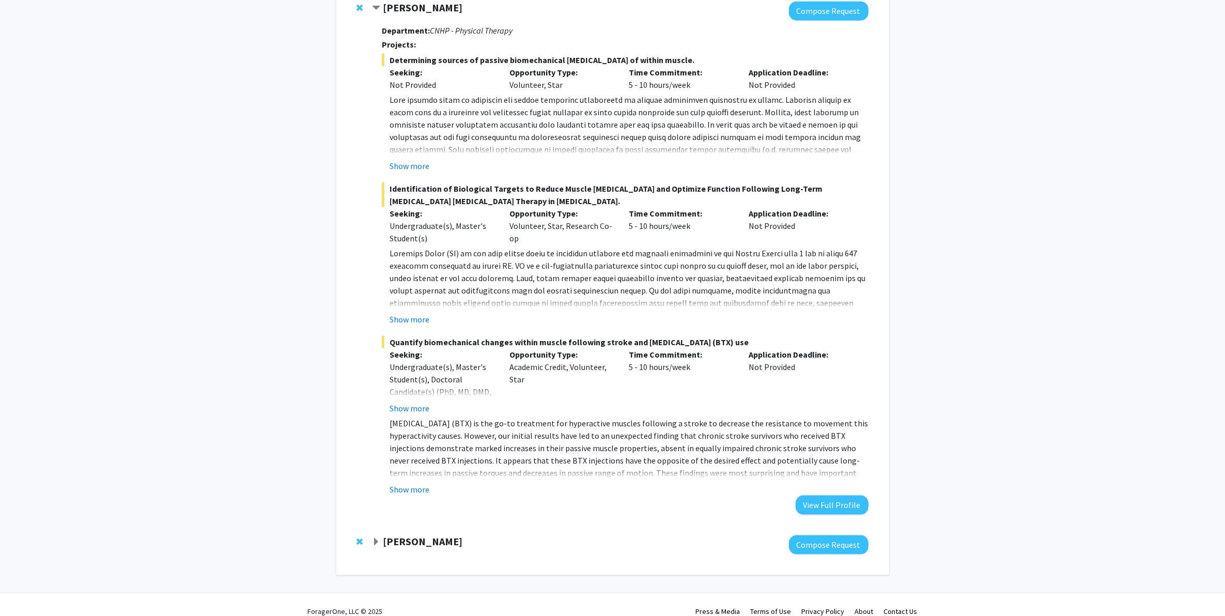
click at [411, 535] on strong "Sudeshna Chatterjee" at bounding box center [423, 541] width 80 height 13
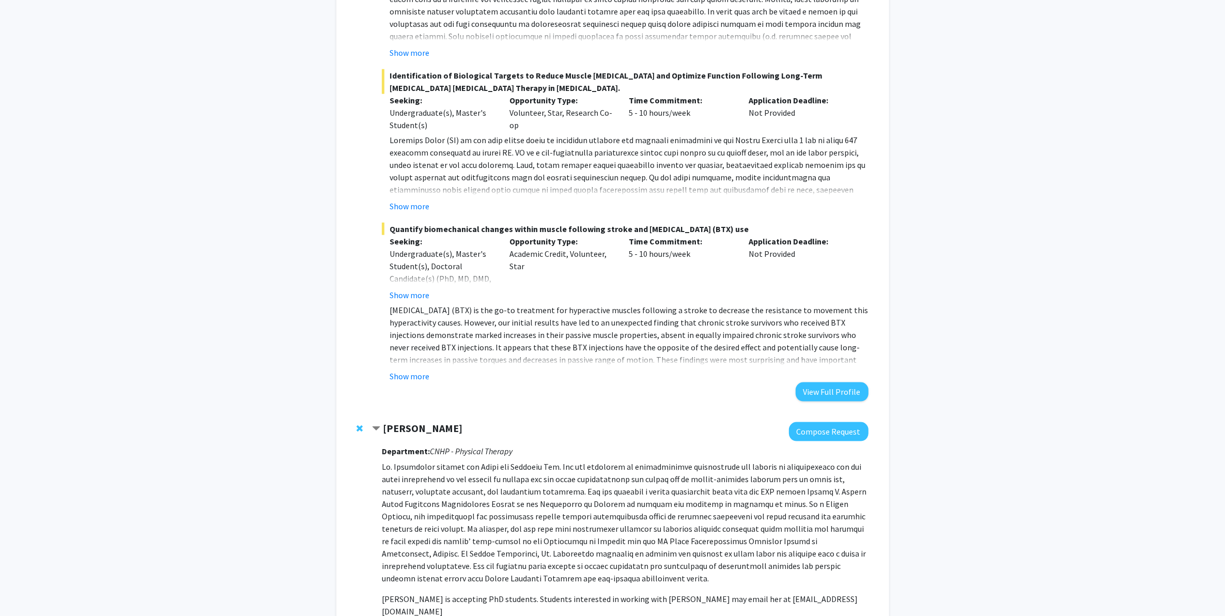
scroll to position [1657, 0]
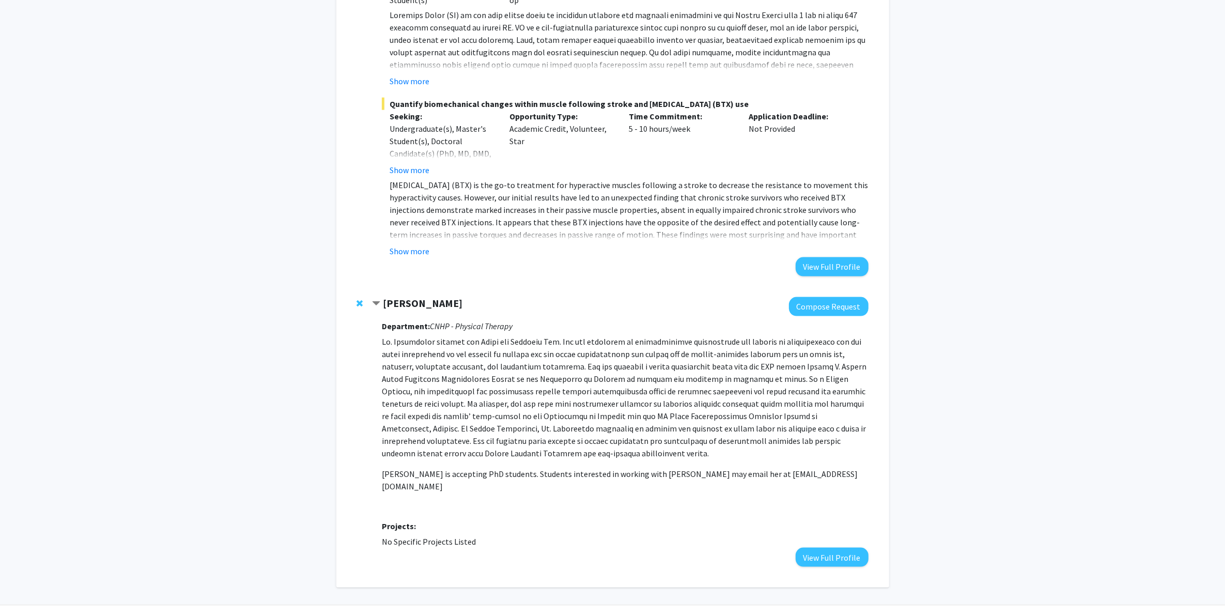
click at [361, 299] on span "Remove Sudeshna Chatterjee from bookmarks" at bounding box center [360, 303] width 6 height 8
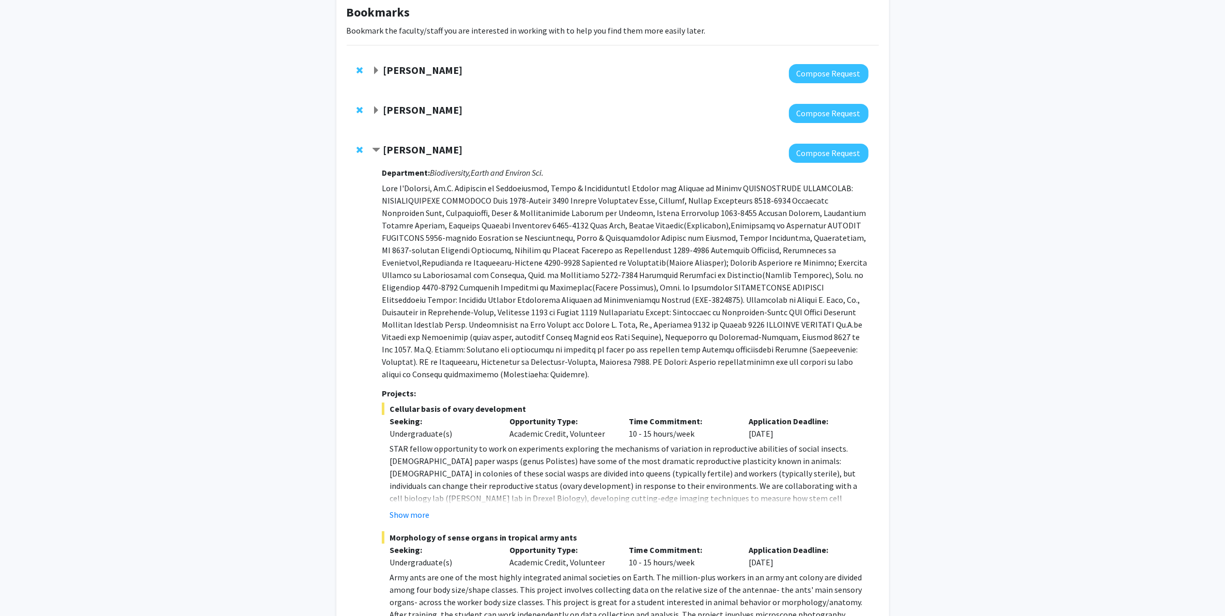
scroll to position [0, 0]
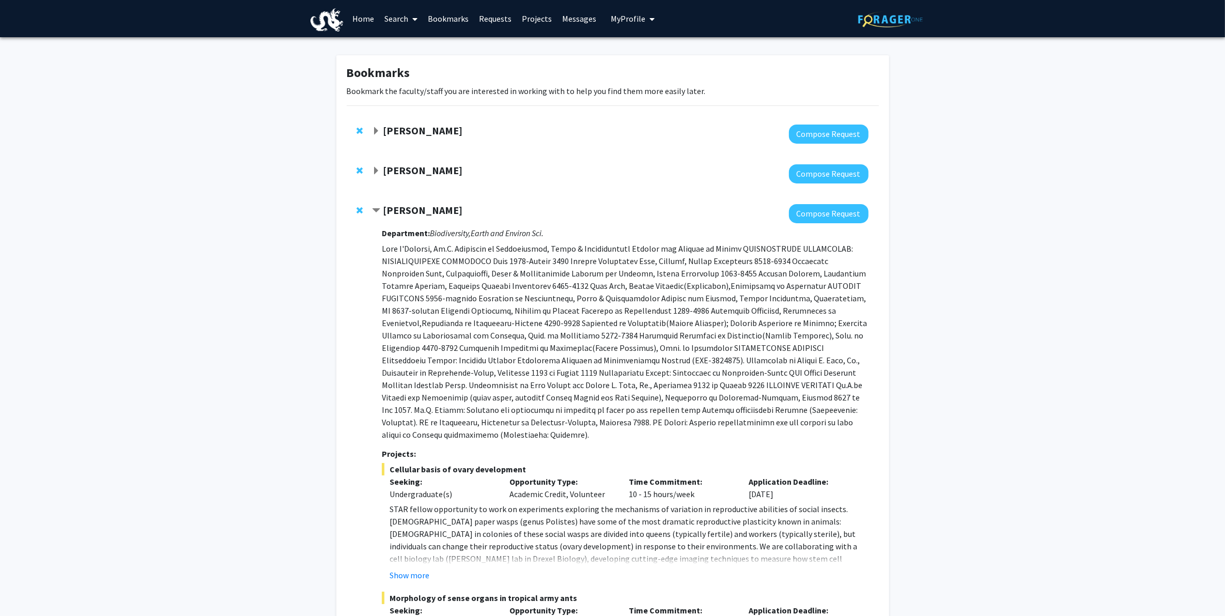
click at [362, 21] on link "Home" at bounding box center [363, 19] width 32 height 36
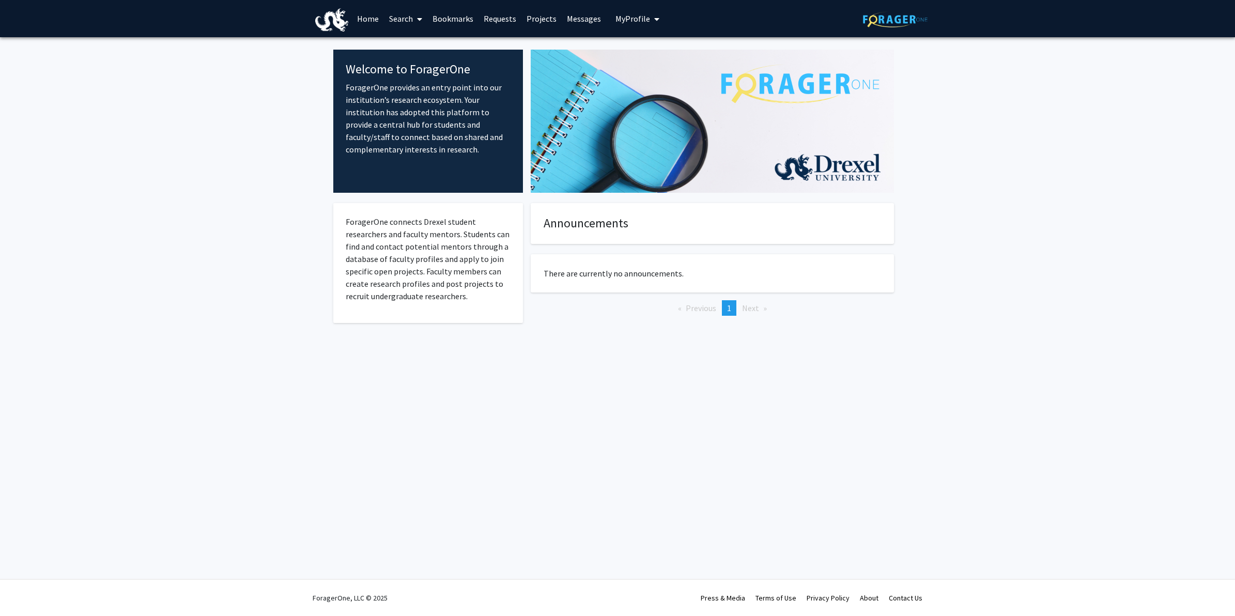
click at [494, 18] on link "Requests" at bounding box center [499, 19] width 43 height 36
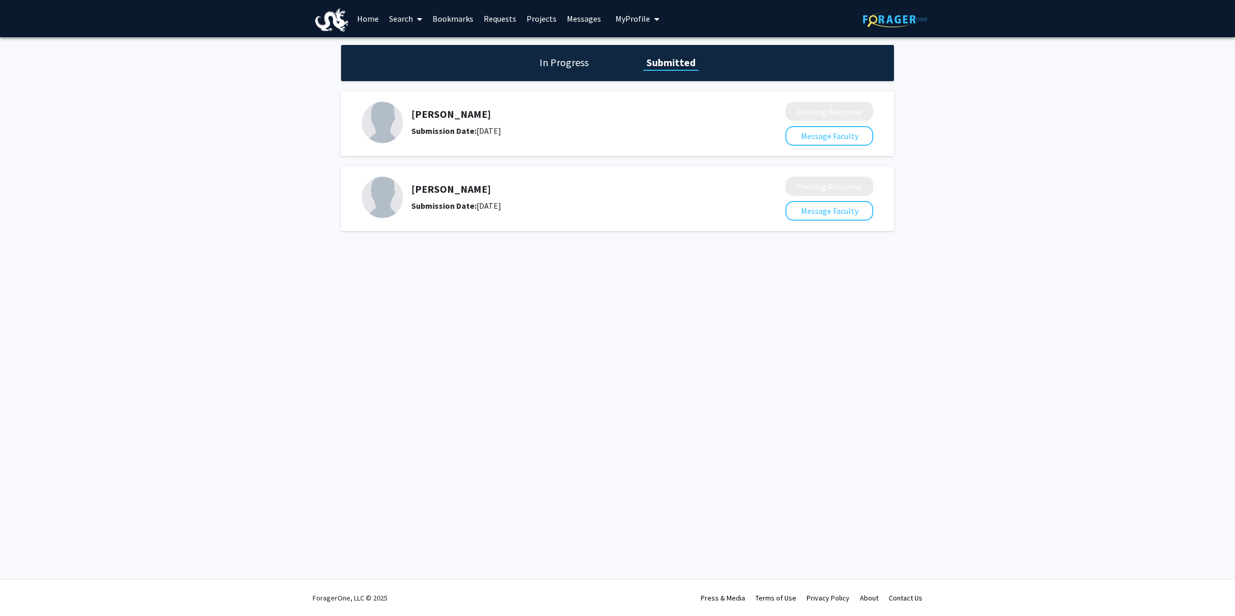
click at [579, 60] on h1 "In Progress" at bounding box center [563, 62] width 55 height 14
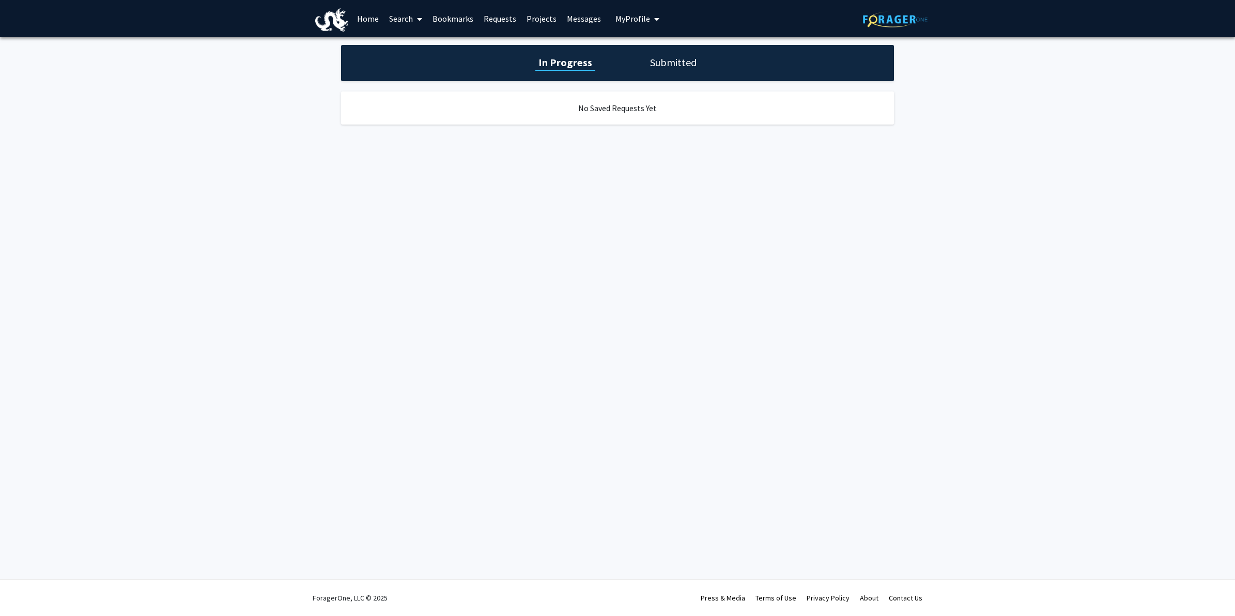
click at [495, 17] on link "Requests" at bounding box center [499, 19] width 43 height 36
click at [450, 14] on link "Bookmarks" at bounding box center [452, 19] width 51 height 36
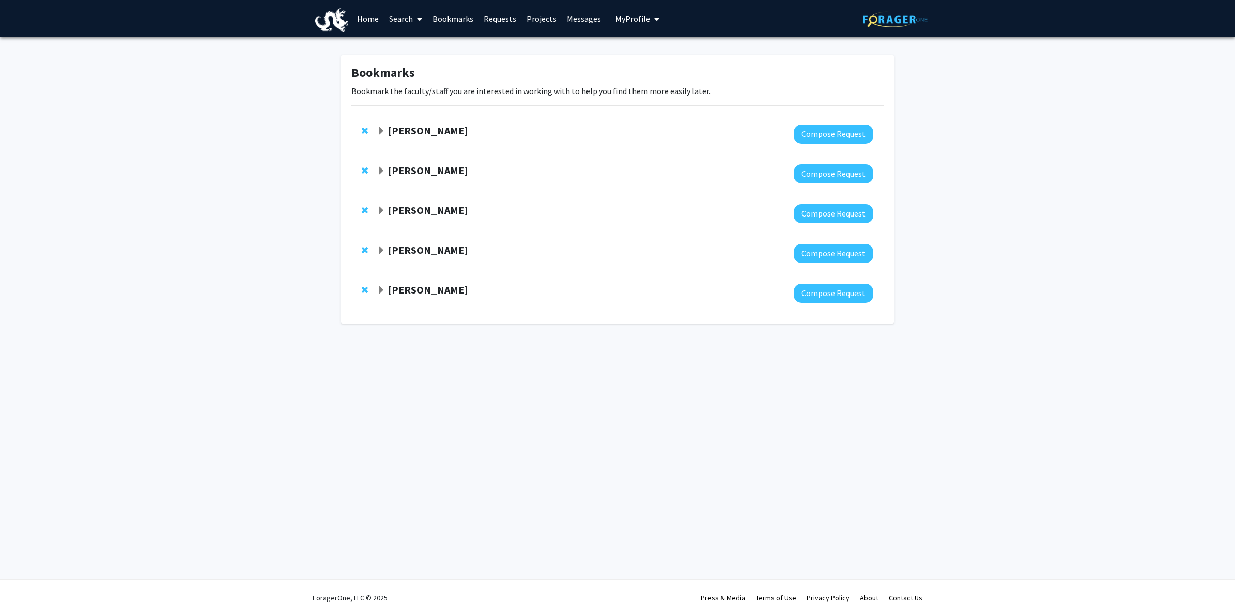
click at [401, 166] on strong "[PERSON_NAME]" at bounding box center [428, 170] width 80 height 13
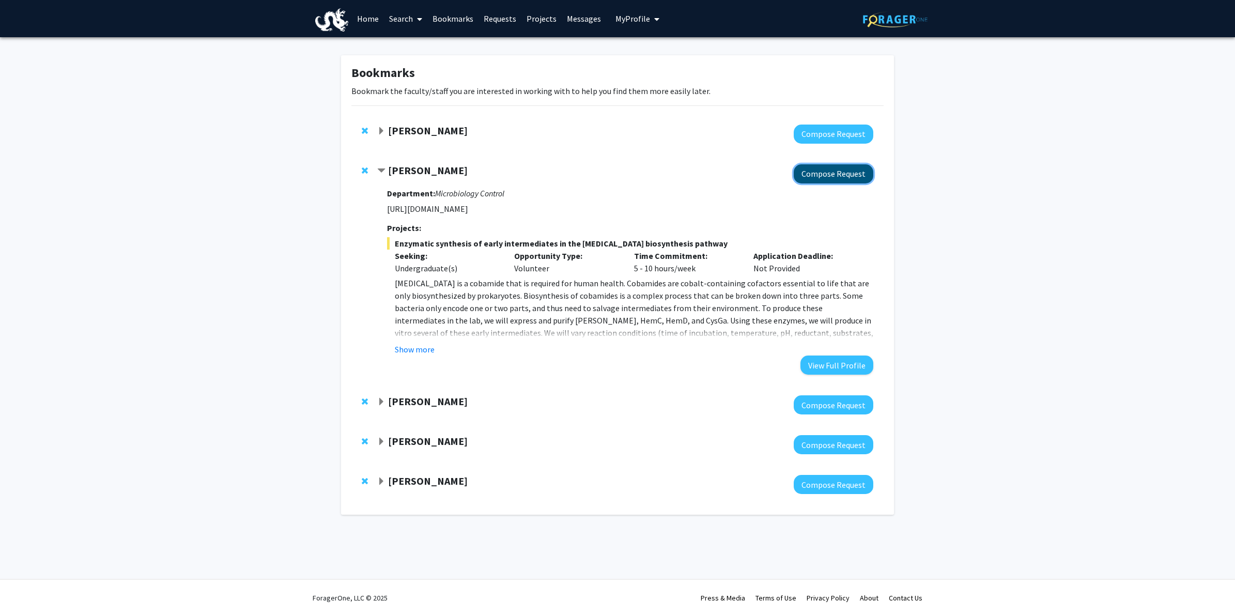
click at [823, 172] on button "Compose Request" at bounding box center [834, 173] width 80 height 19
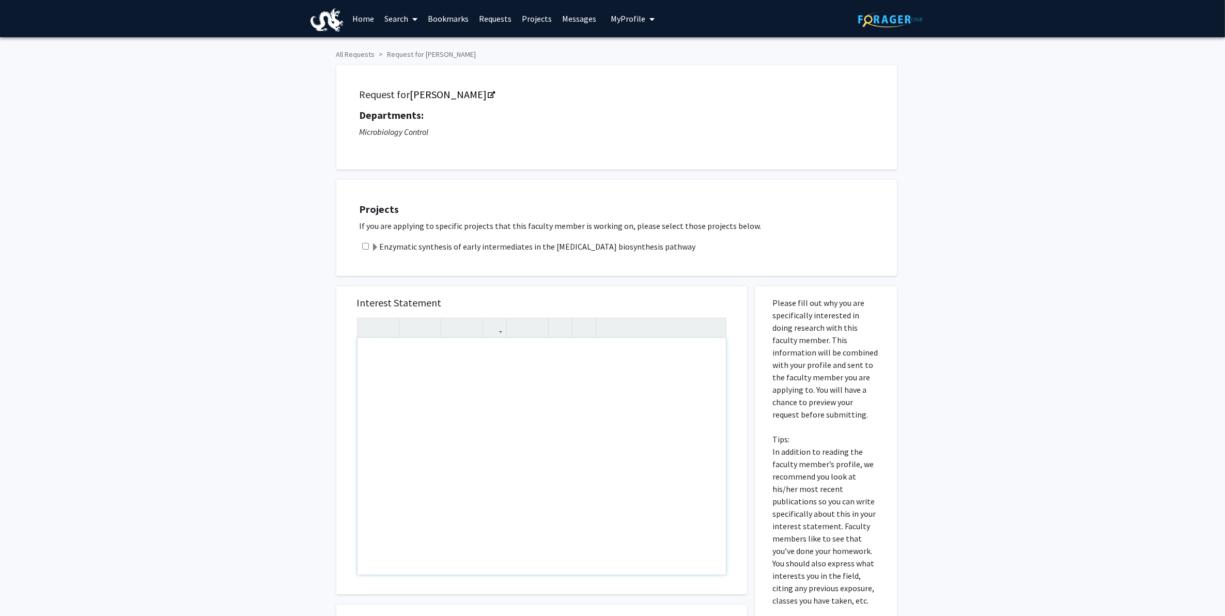
click at [569, 411] on div "Note to users with screen readers: Please press Alt+0 or Option+0 to deactivate…" at bounding box center [542, 456] width 368 height 237
click at [929, 393] on div "All Requests Request for Joris Beld Request for Joris Beld Departments: Microbi…" at bounding box center [612, 401] width 1225 height 729
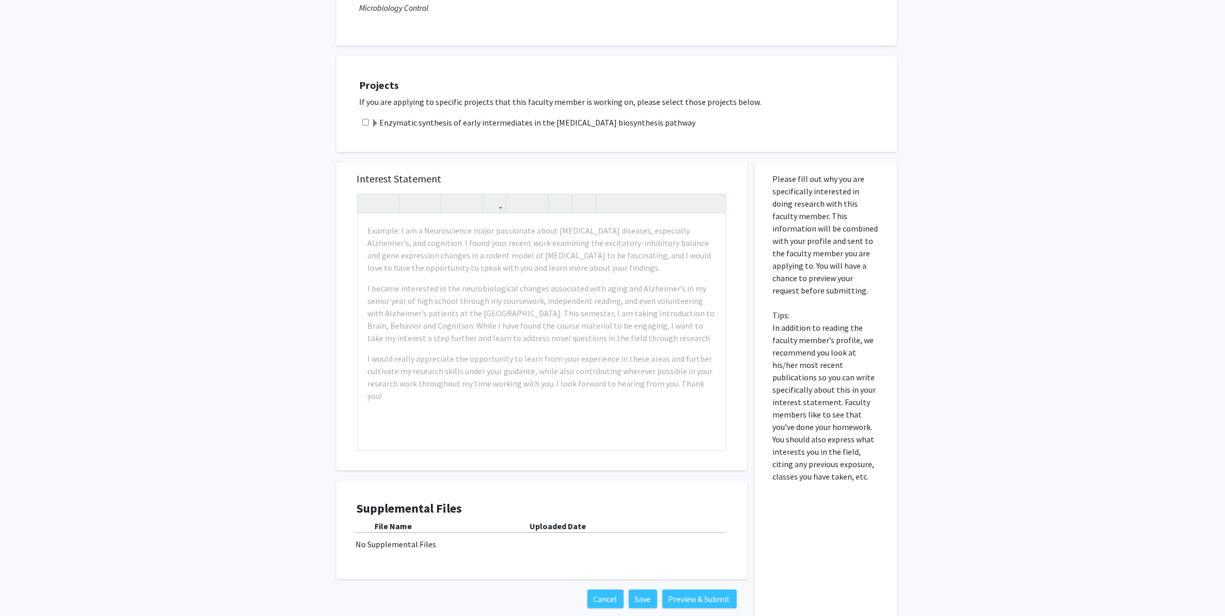
scroll to position [129, 0]
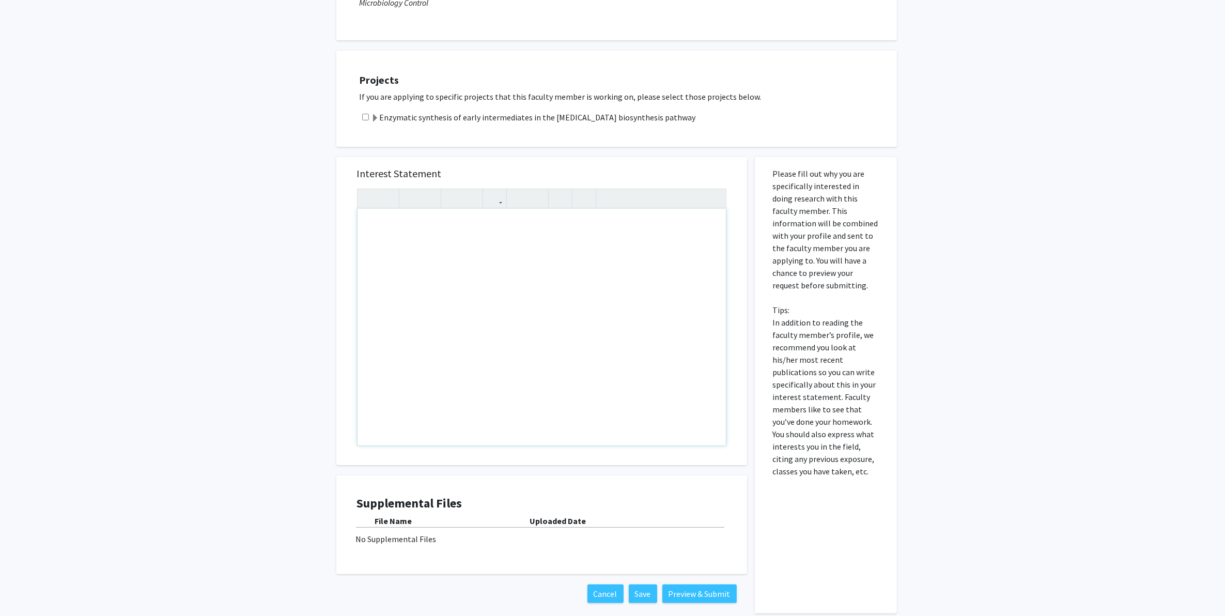
drag, startPoint x: 724, startPoint y: 381, endPoint x: 386, endPoint y: 314, distance: 345.2
click at [387, 314] on div "Note to users with screen readers: Please press Alt+0 or Option+0 to deactivate…" at bounding box center [542, 327] width 368 height 237
click at [759, 311] on div "Please fill out why you are specifically interested in doing research with this…" at bounding box center [826, 385] width 142 height 456
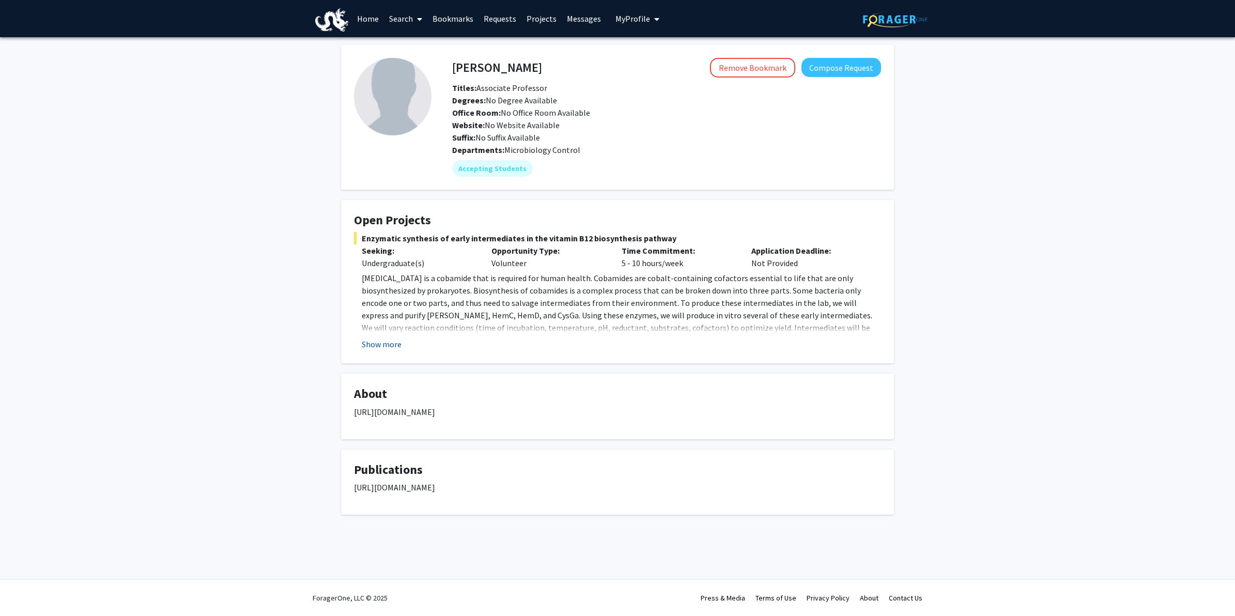
click at [386, 338] on button "Show more" at bounding box center [382, 344] width 40 height 12
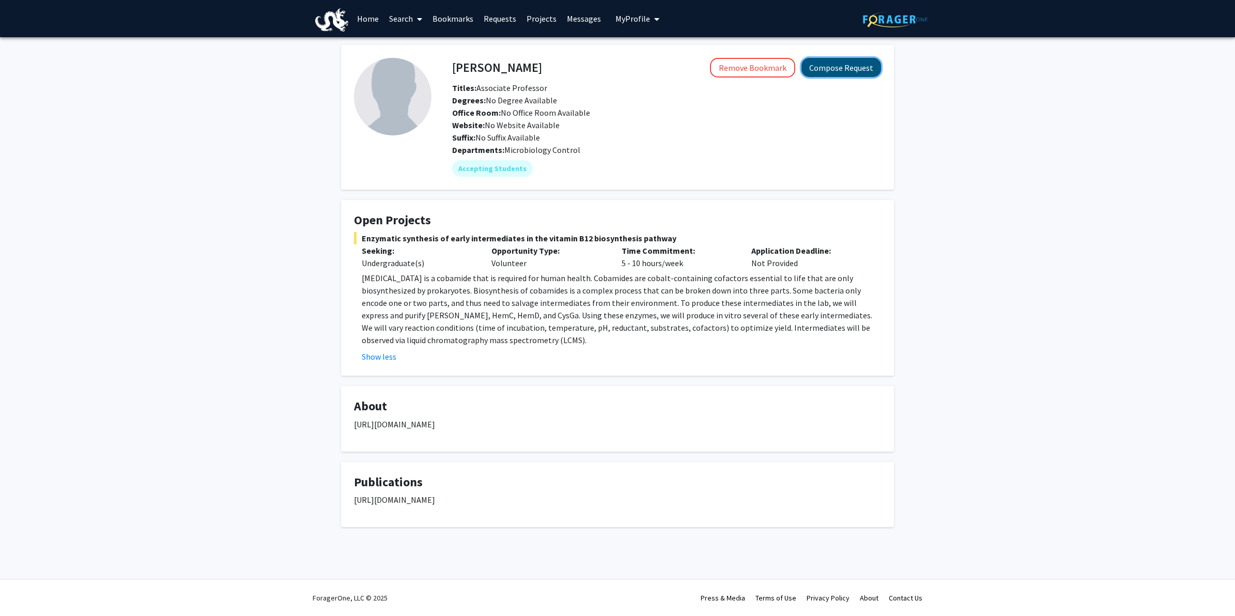
click at [815, 74] on button "Compose Request" at bounding box center [841, 67] width 80 height 19
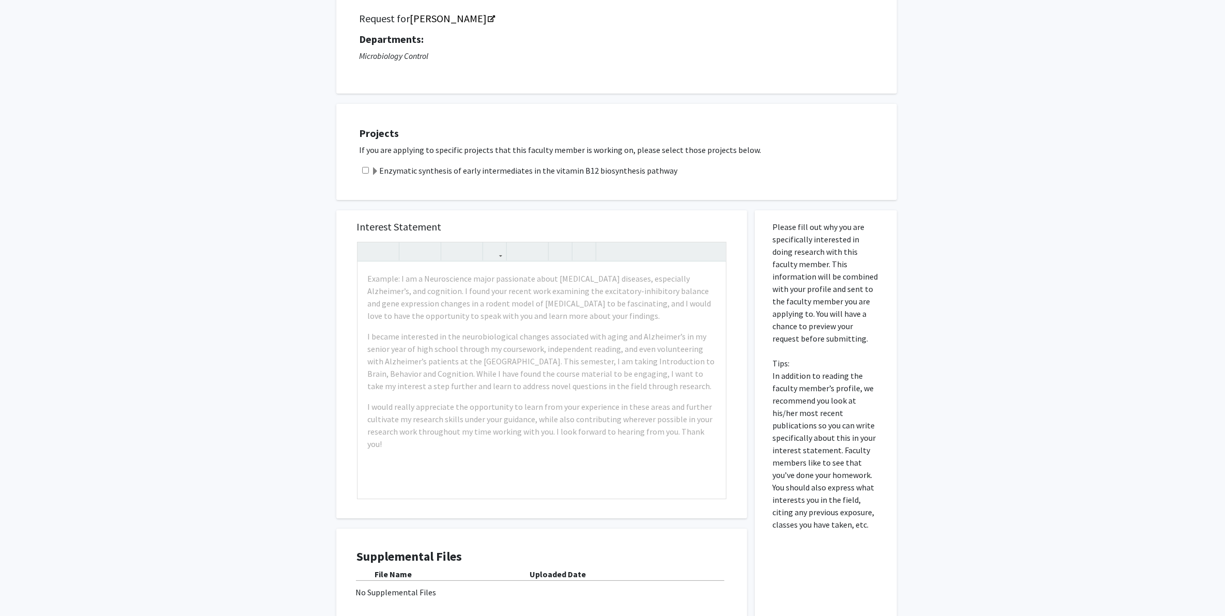
scroll to position [181, 0]
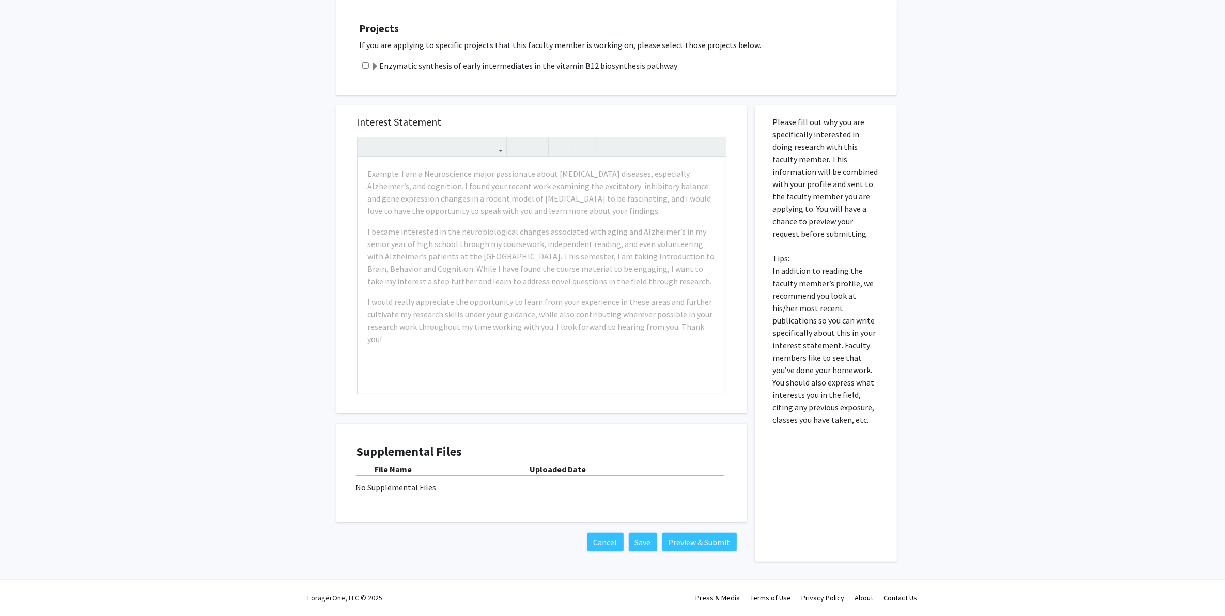
click at [411, 62] on label "Enzymatic synthesis of early intermediates in the vitamin B12 biosynthesis path…" at bounding box center [525, 65] width 306 height 12
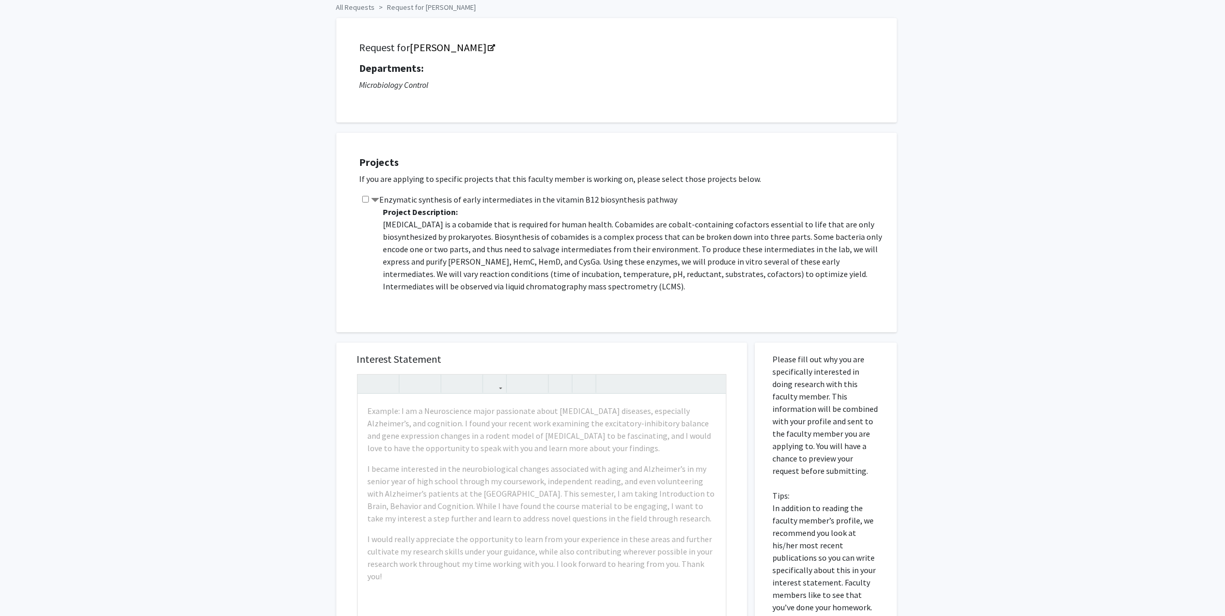
scroll to position [26, 0]
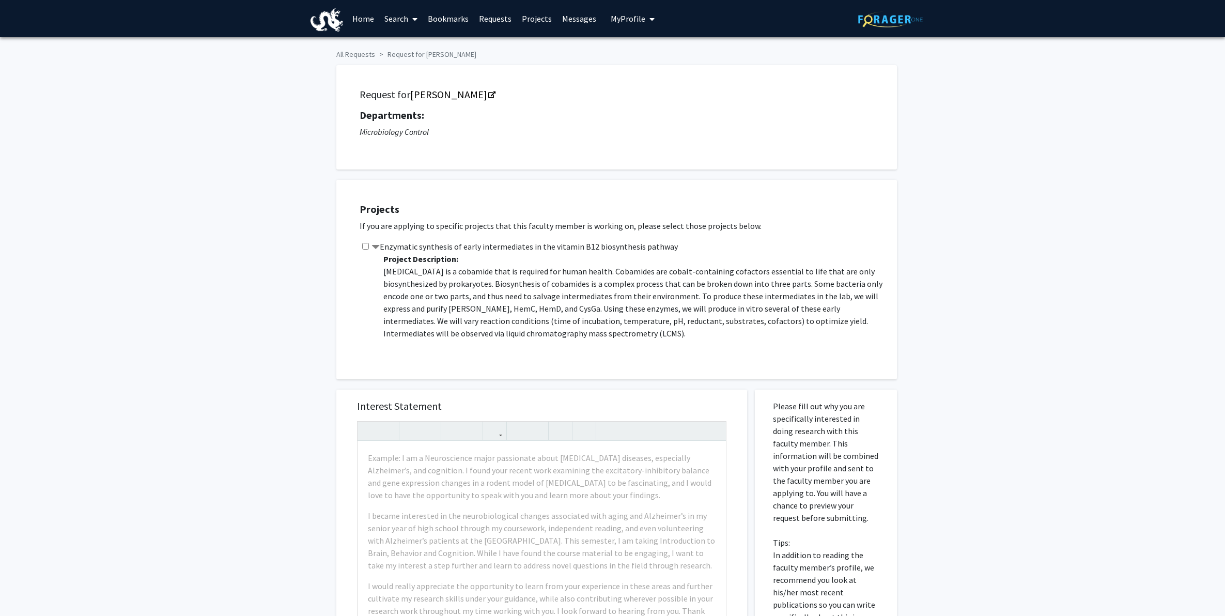
scroll to position [26, 0]
